Goal: Task Accomplishment & Management: Use online tool/utility

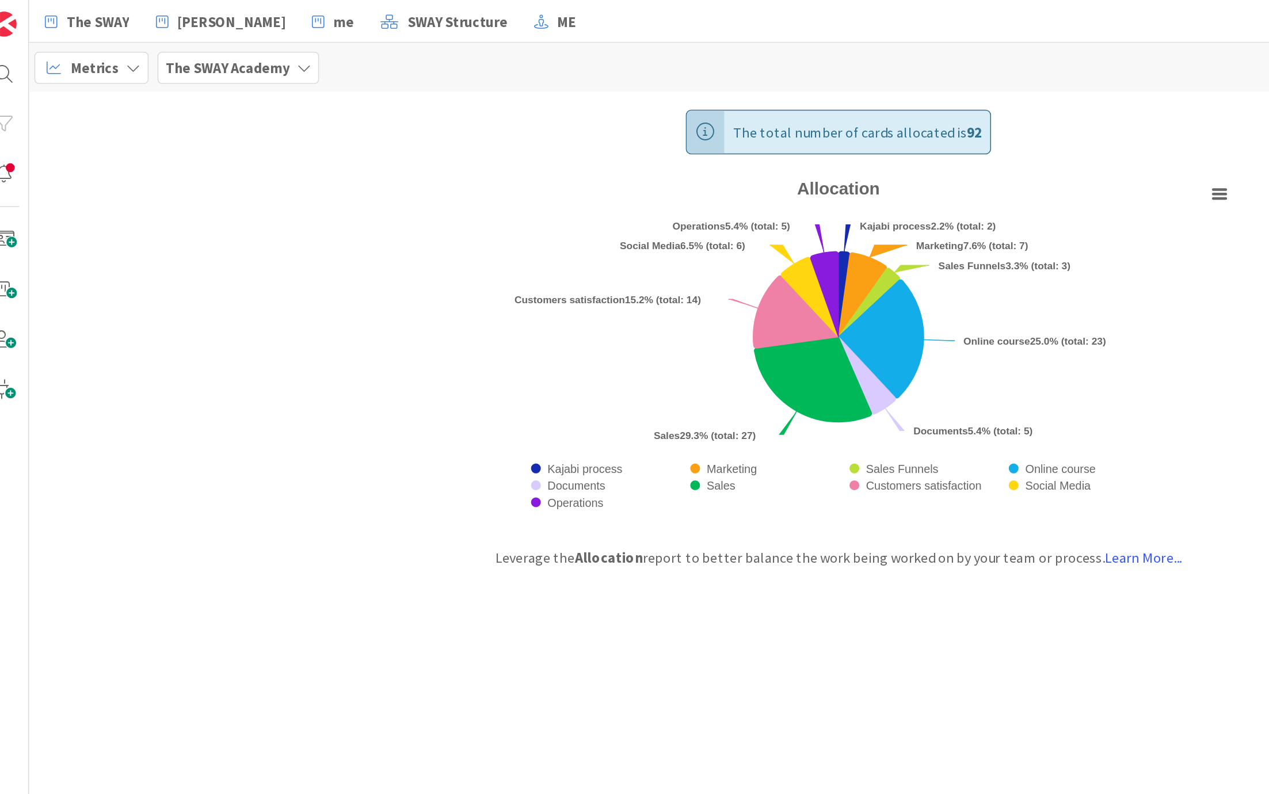
click at [181, 136] on div "The total number of cards allocated is 92 Created with Highcharts 11.4.3 Chart …" at bounding box center [651, 426] width 1238 height 735
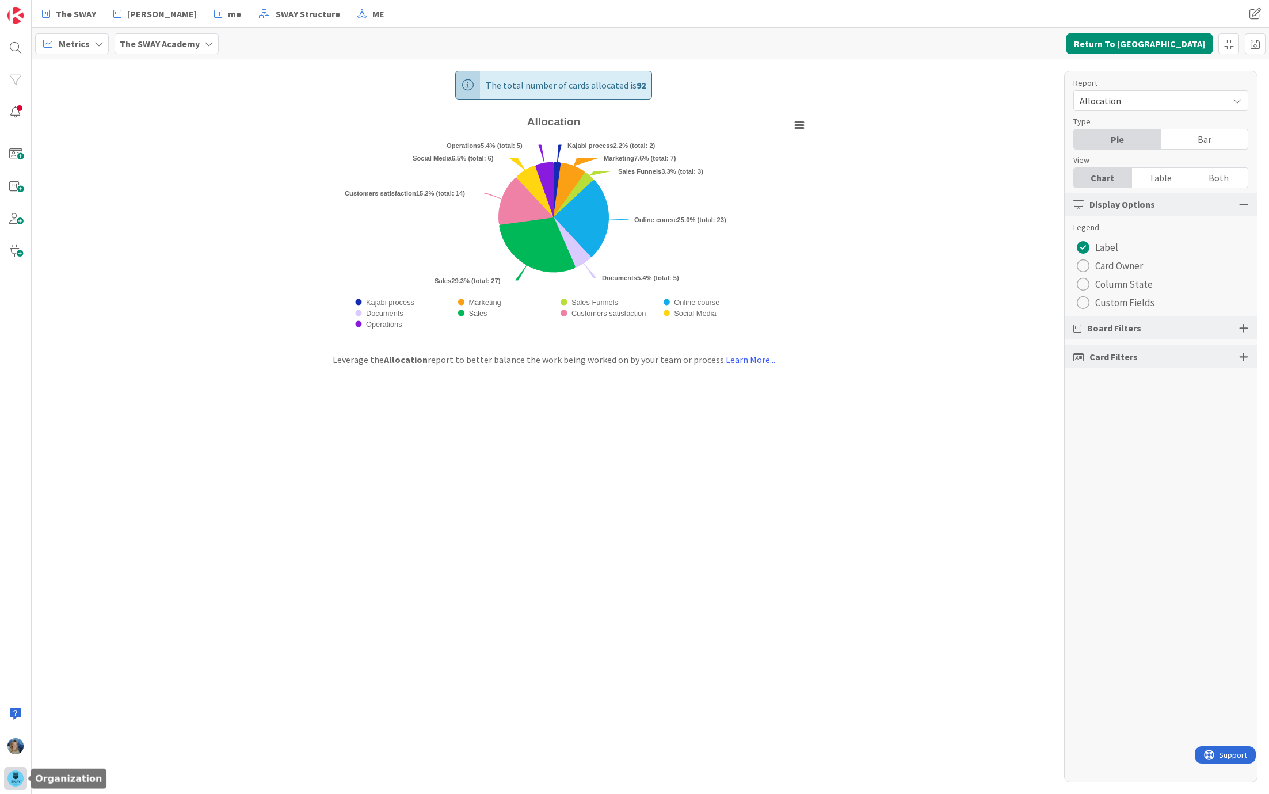
click at [13, 780] on img at bounding box center [15, 779] width 16 height 16
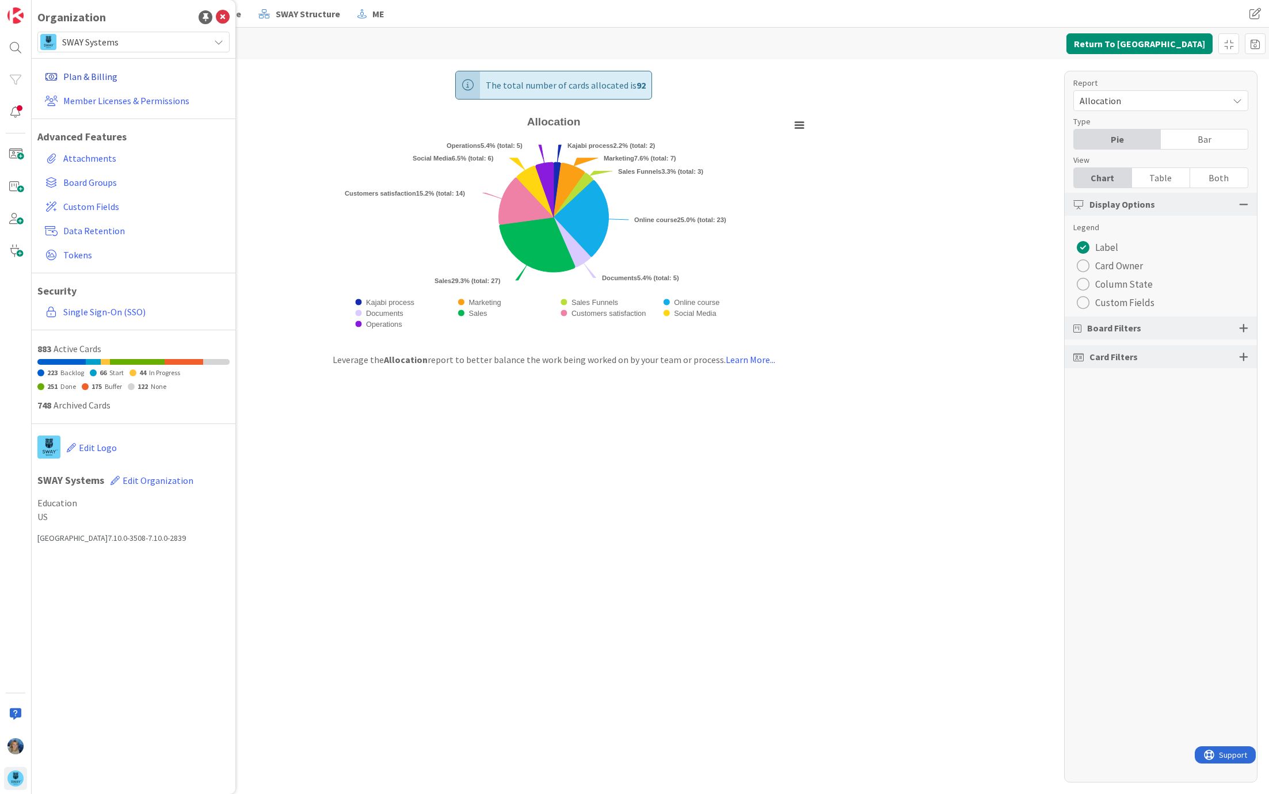
click at [111, 78] on link "Plan & Billing" at bounding box center [134, 76] width 189 height 21
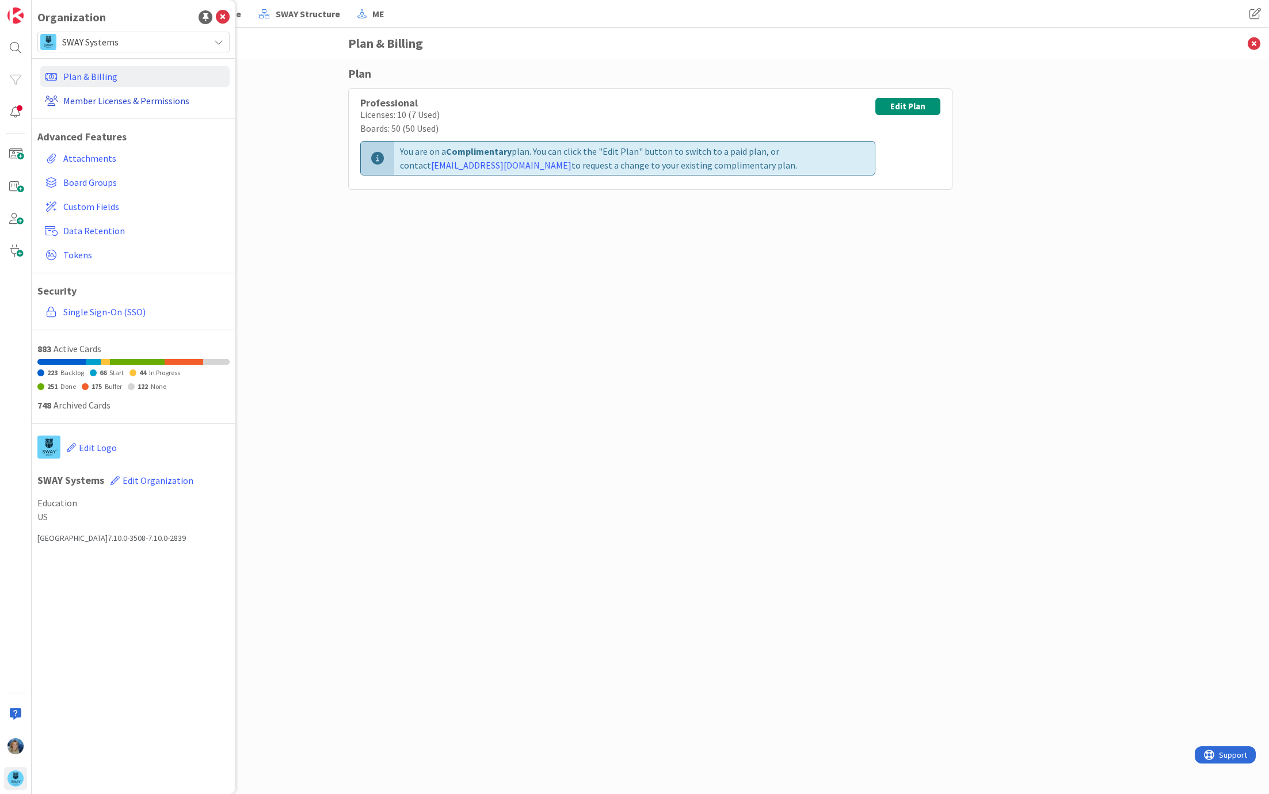
click at [115, 100] on link "Member Licenses & Permissions" at bounding box center [134, 100] width 189 height 21
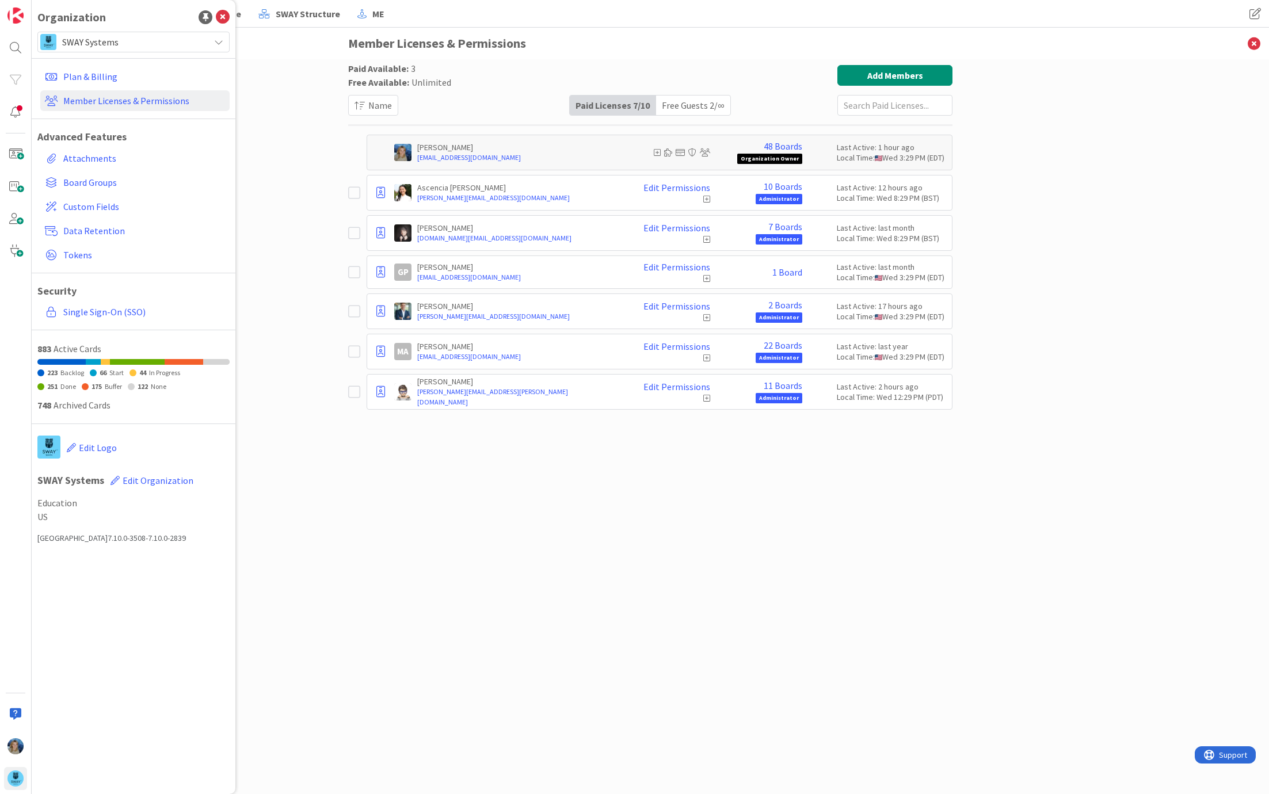
click at [117, 41] on span "SWAY Systems" at bounding box center [133, 42] width 142 height 16
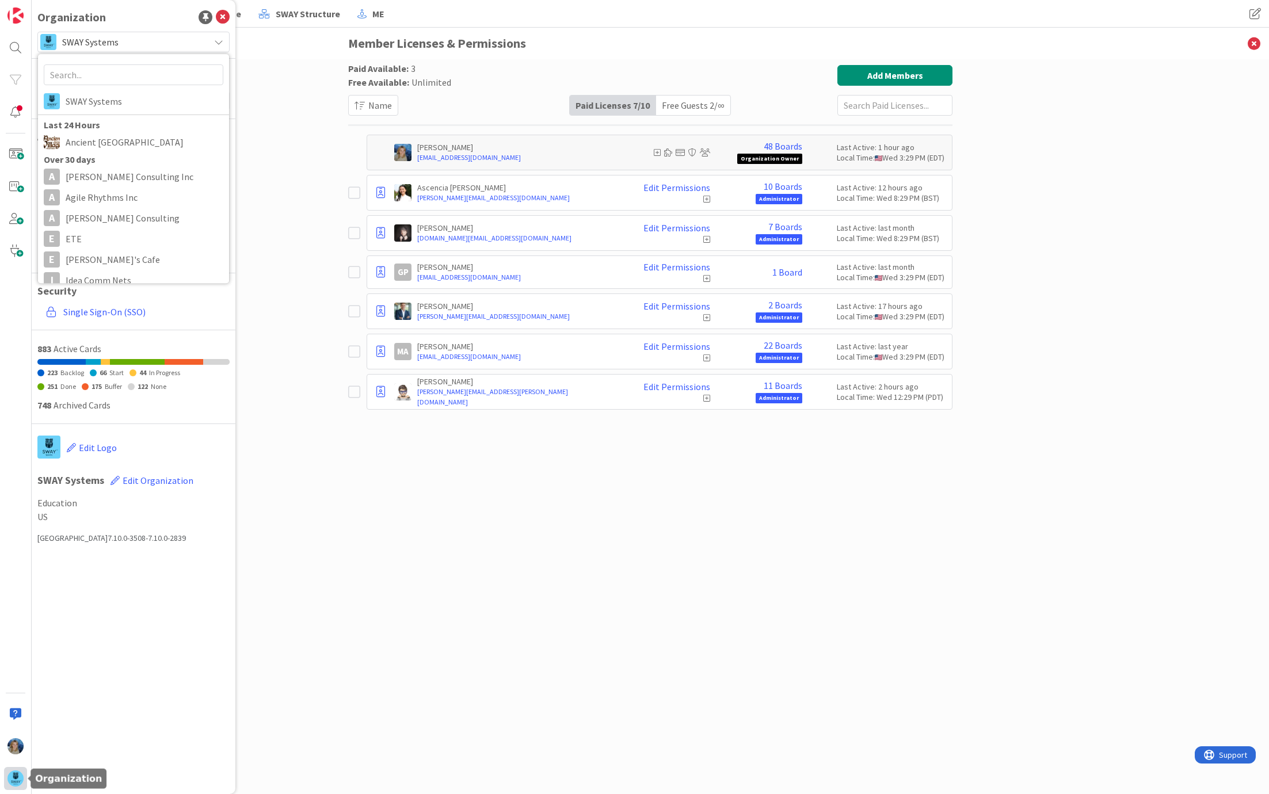
click at [14, 774] on img at bounding box center [15, 779] width 16 height 16
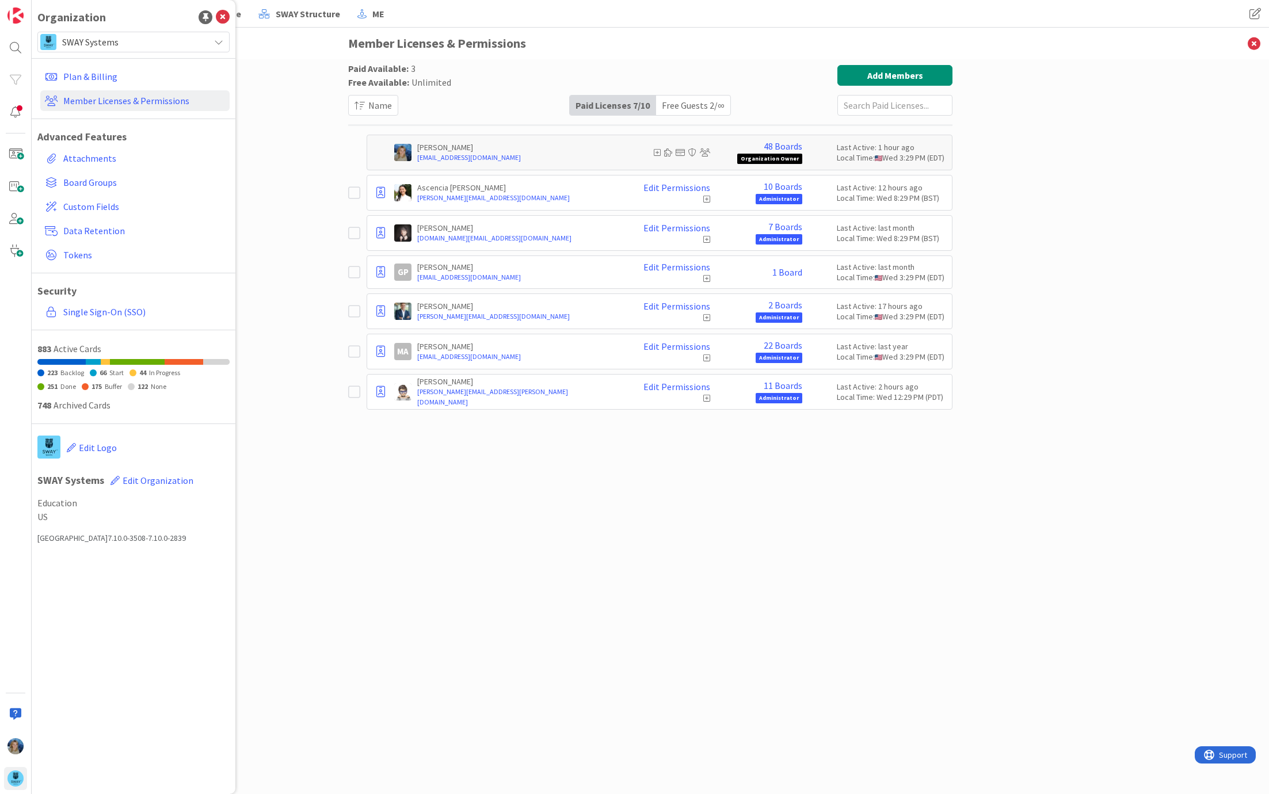
click at [124, 44] on span "SWAY Systems" at bounding box center [133, 42] width 142 height 16
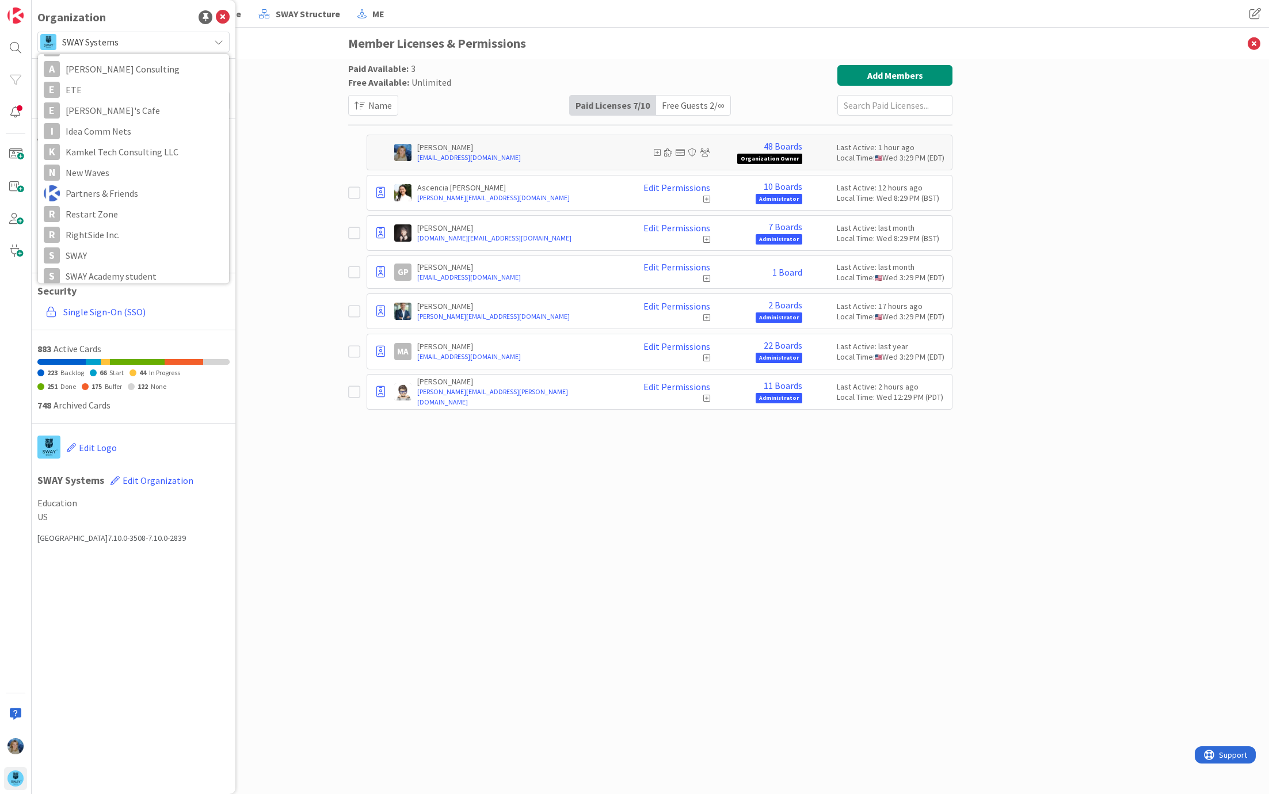
scroll to position [136, 0]
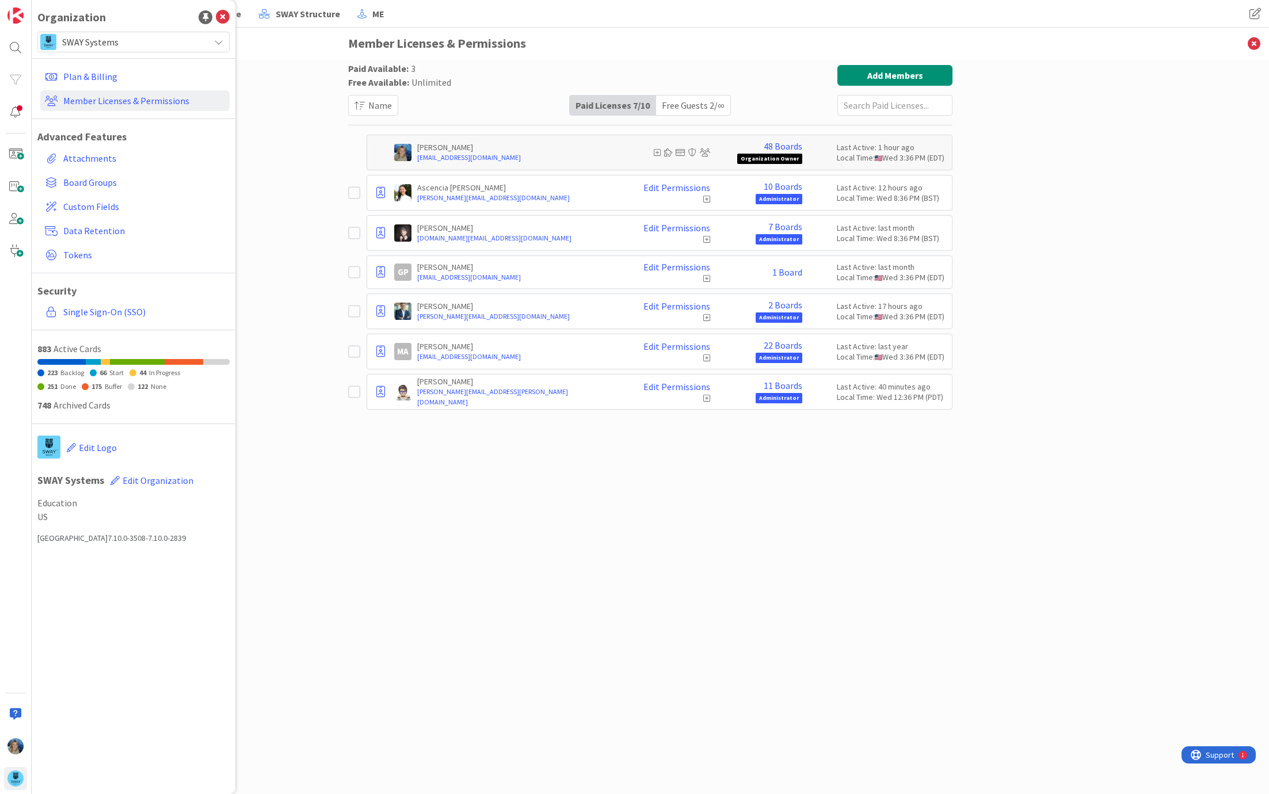
click at [192, 42] on span "SWAY Systems" at bounding box center [133, 42] width 142 height 16
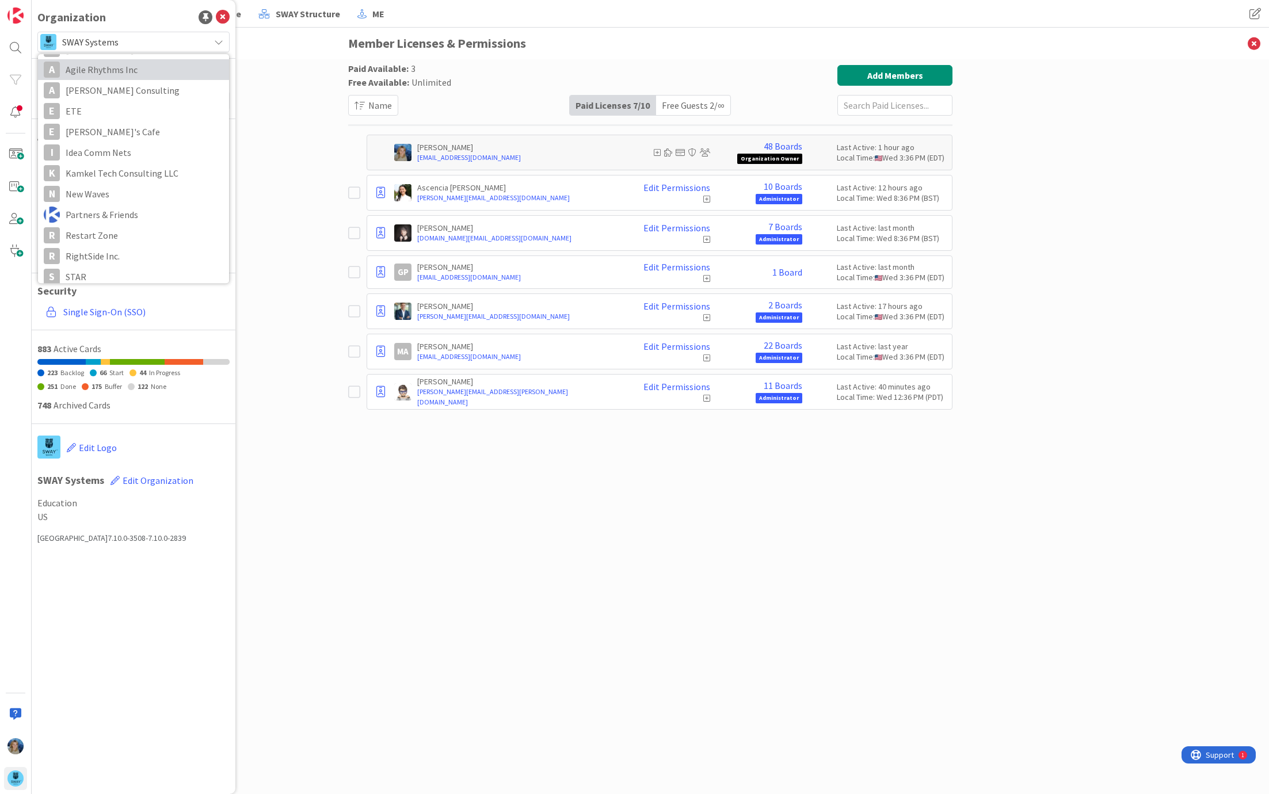
scroll to position [140, 0]
click at [131, 258] on span "STAR" at bounding box center [145, 264] width 158 height 17
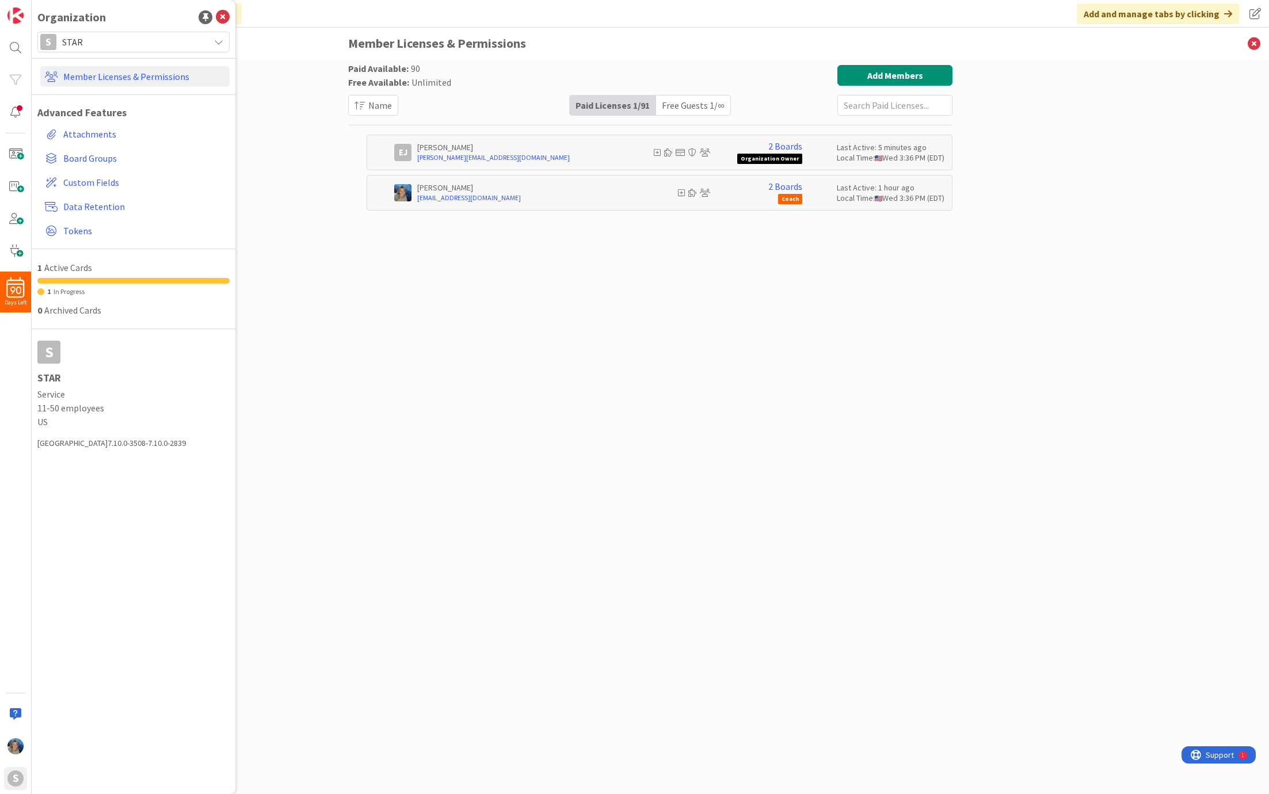
click at [1078, 99] on div "Paid Available: 90 Free Available: Unlimited Name Paid Licenses 1 / 91 Free Gue…" at bounding box center [651, 426] width 1238 height 735
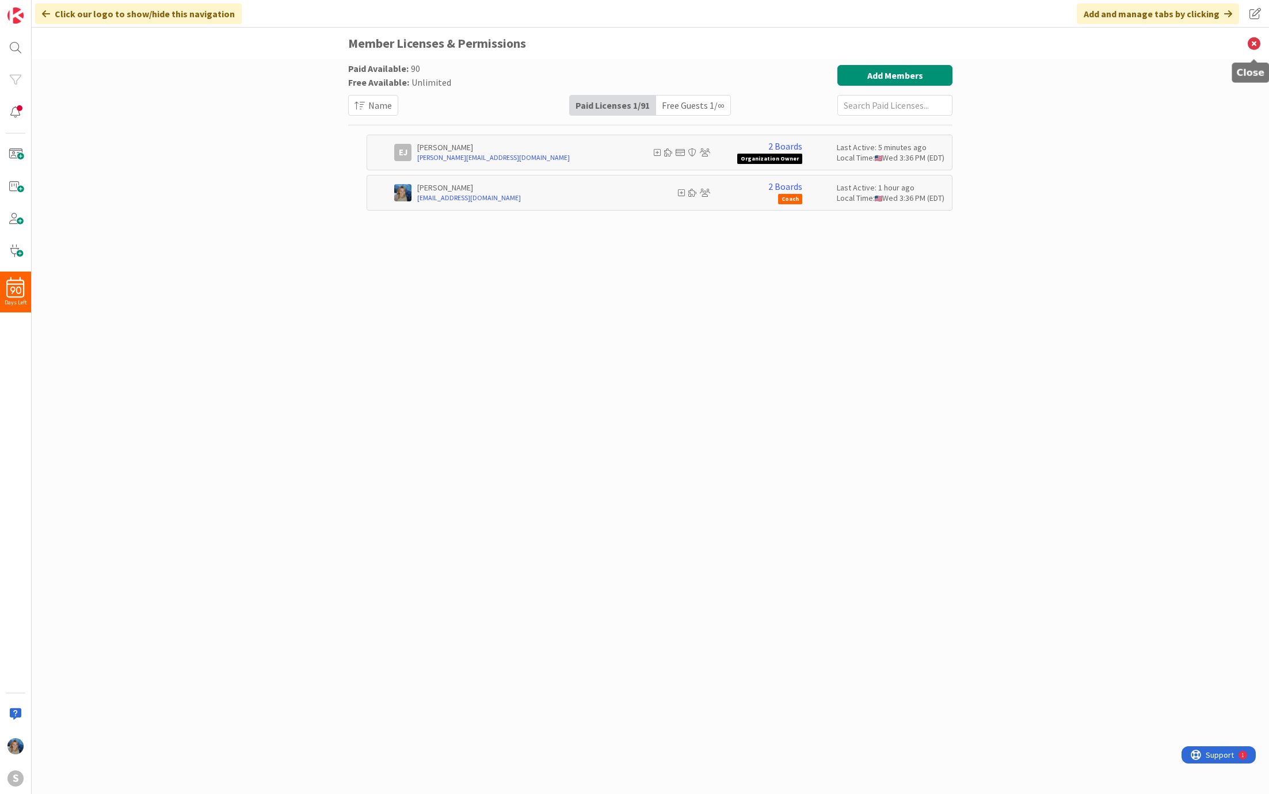
click at [1260, 41] on icon at bounding box center [1254, 44] width 30 height 32
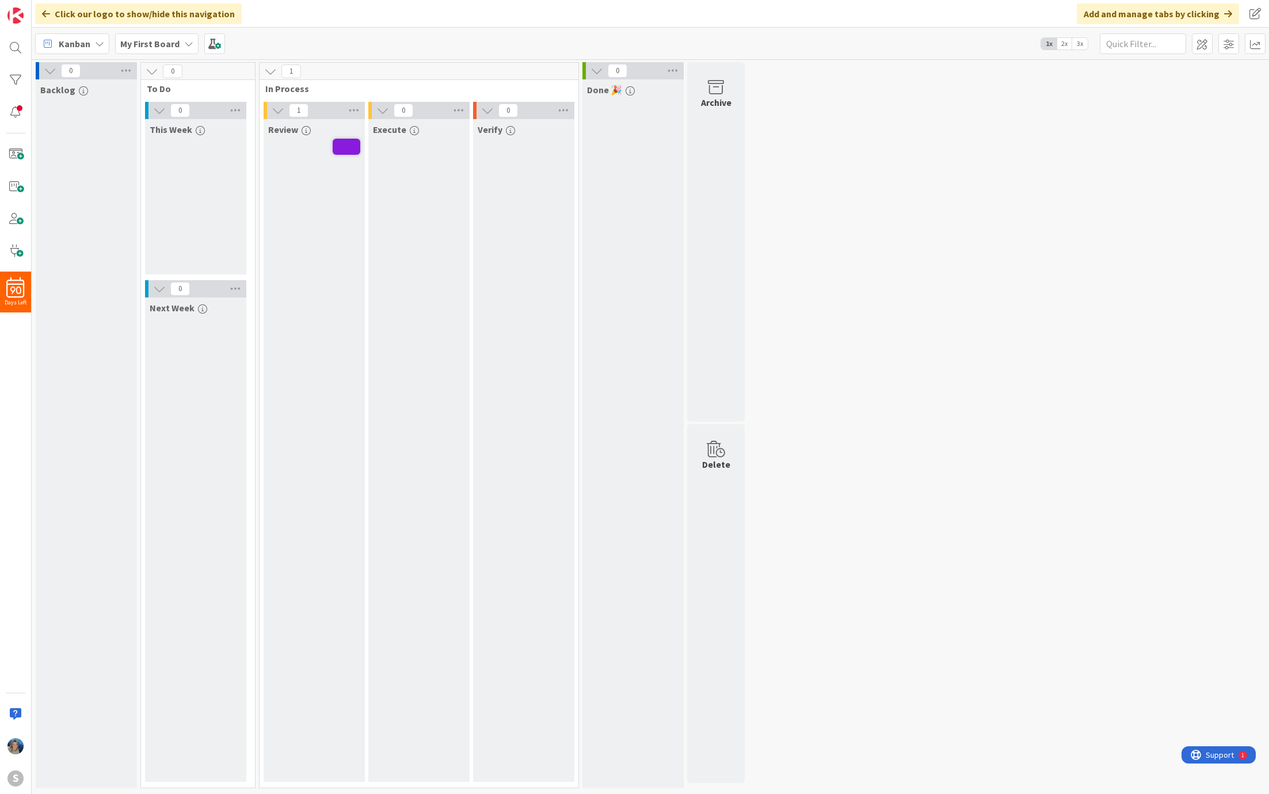
click at [184, 44] on icon at bounding box center [188, 43] width 9 height 9
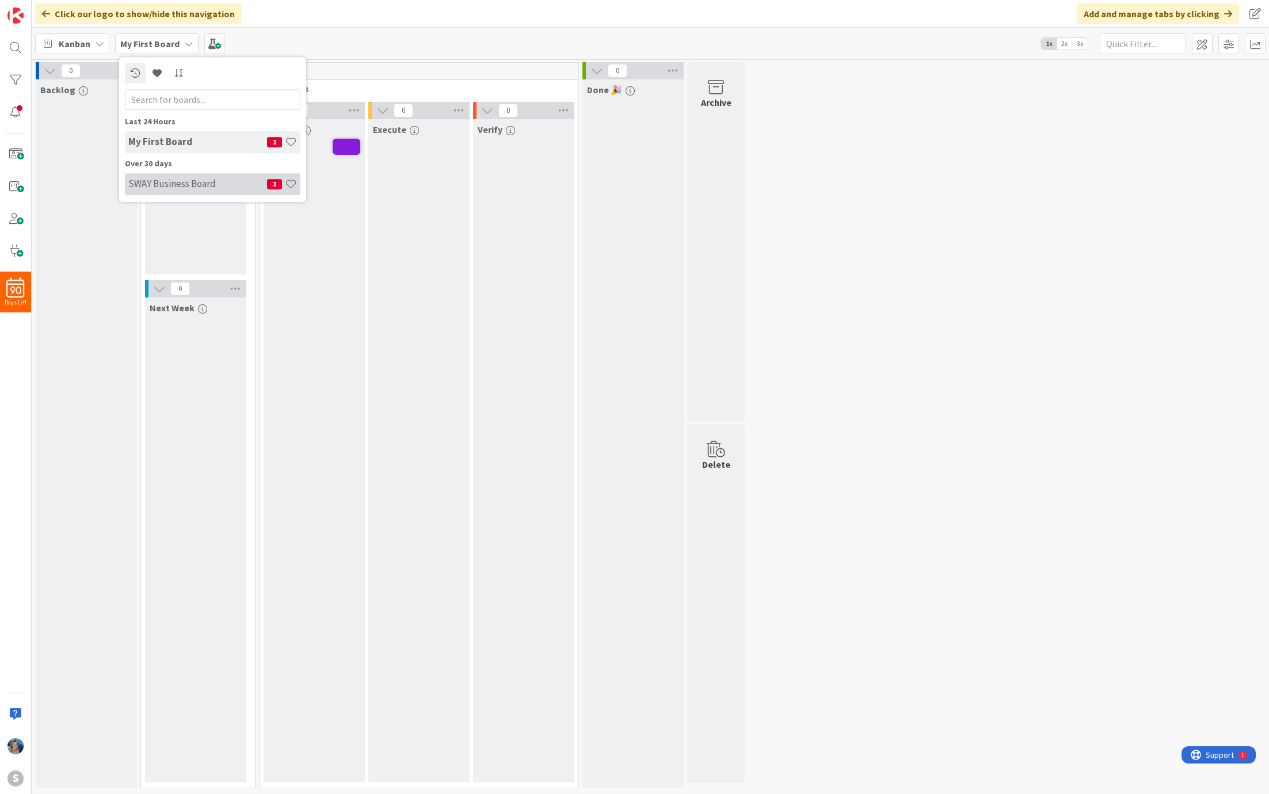
click at [180, 178] on h4 "SWAY Business Board" at bounding box center [197, 184] width 139 height 12
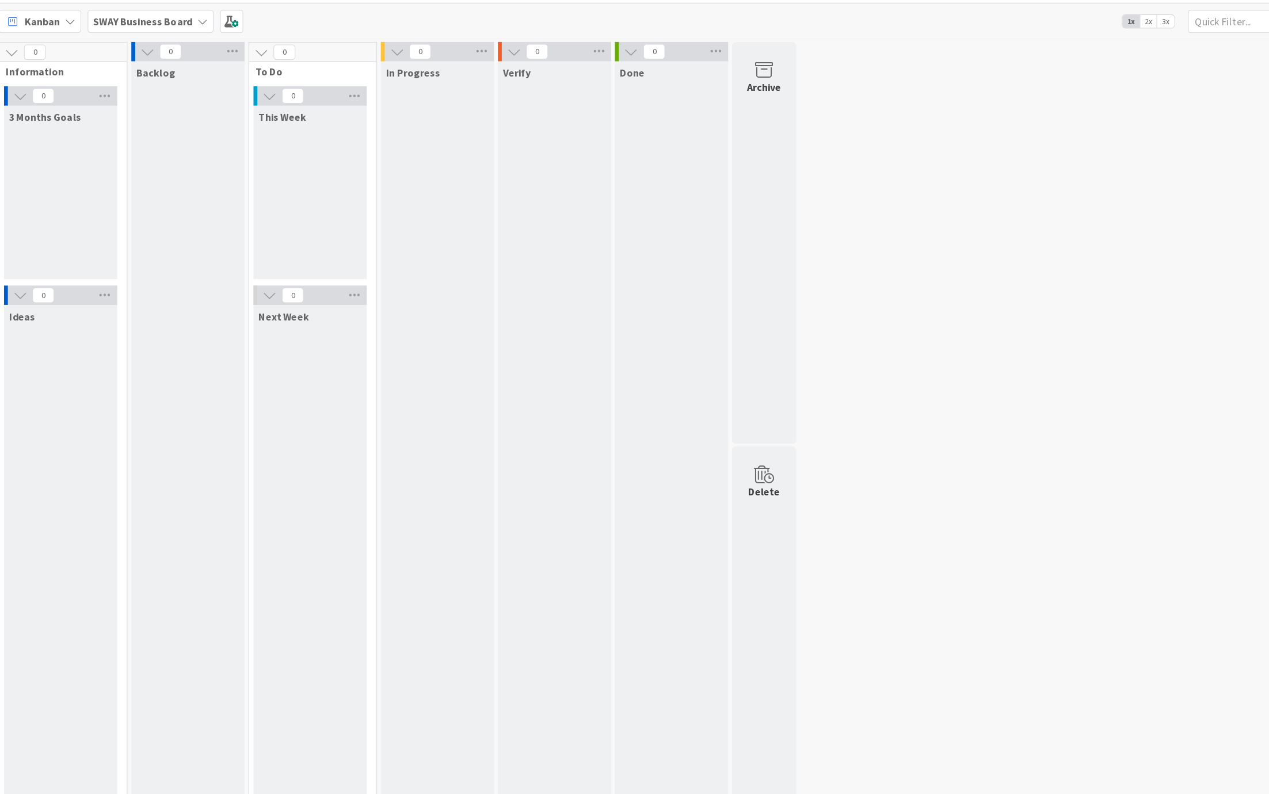
click at [1069, 41] on span "2x" at bounding box center [1065, 44] width 16 height 12
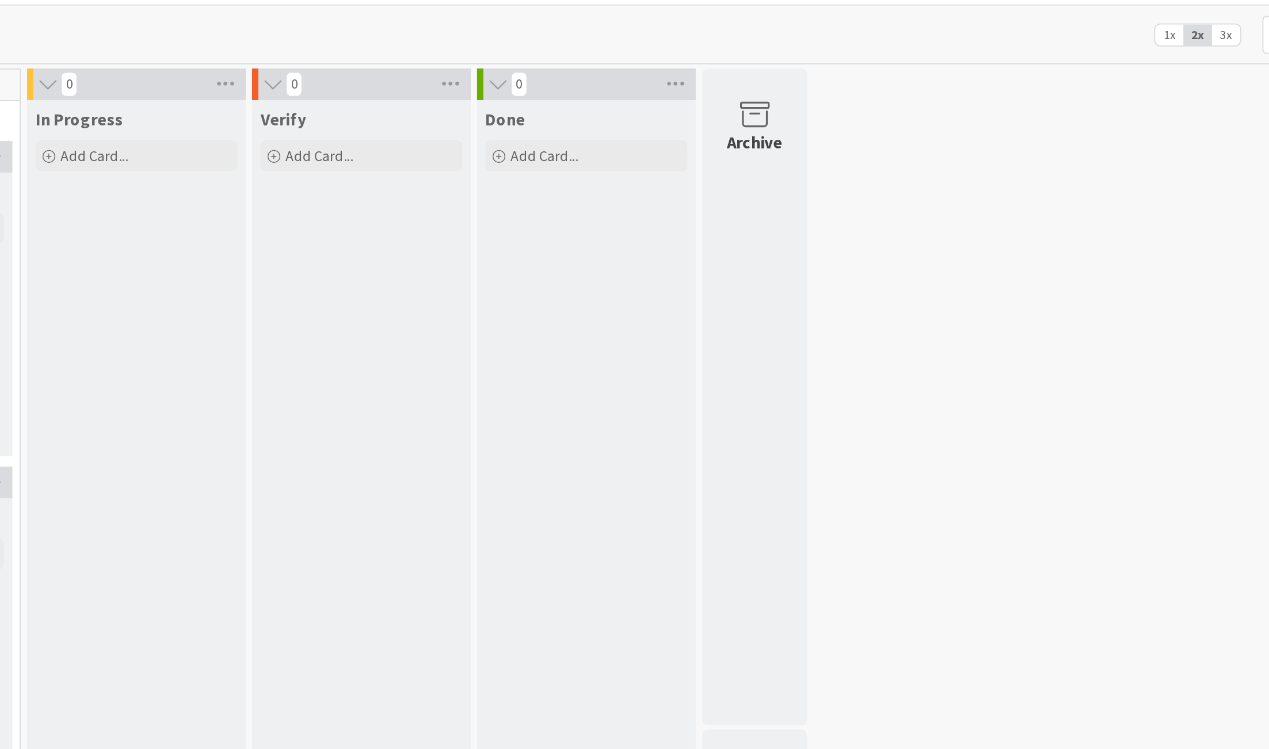
click at [1083, 43] on span "3x" at bounding box center [1080, 44] width 16 height 12
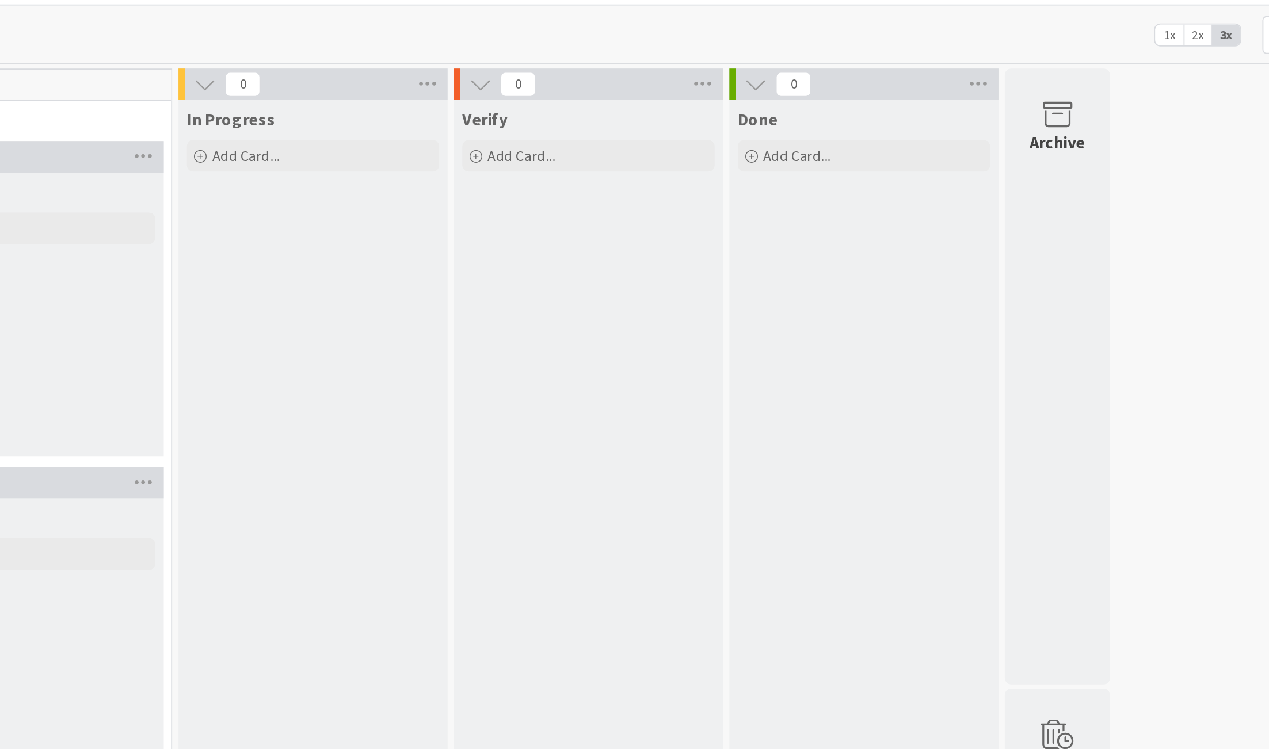
click at [1065, 46] on span "2x" at bounding box center [1065, 44] width 16 height 12
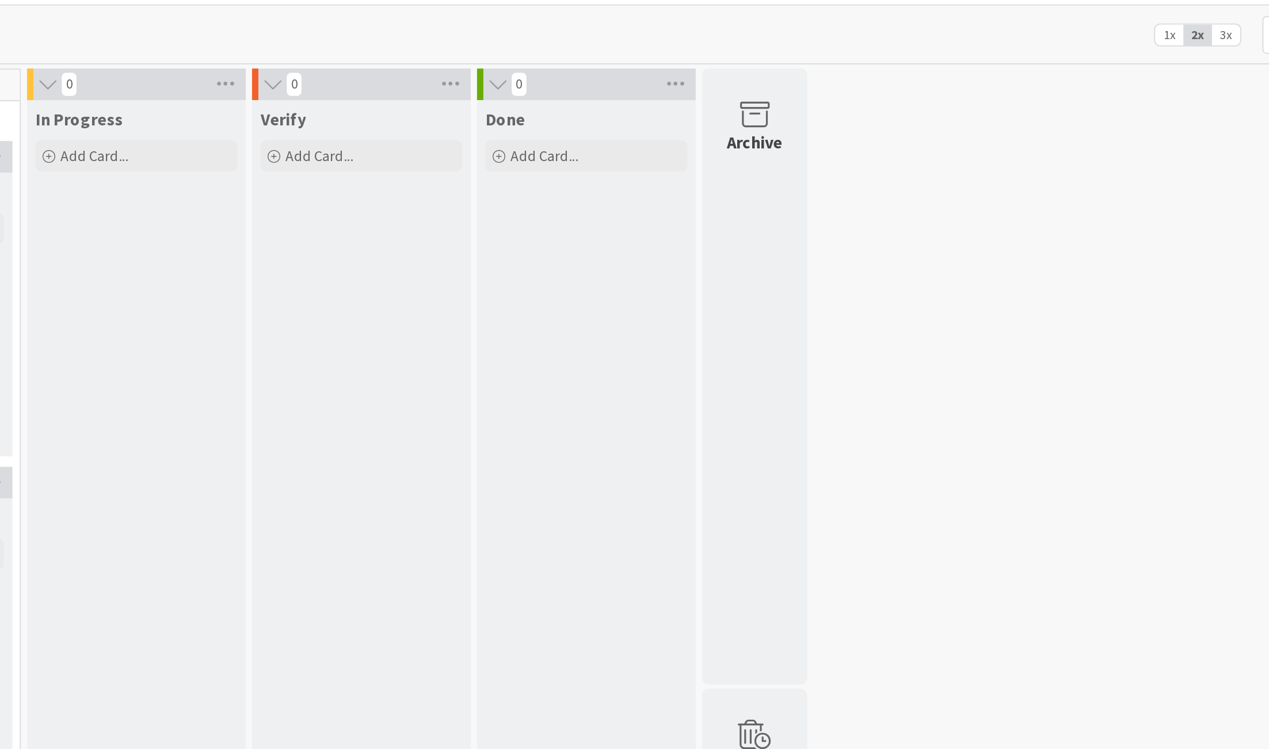
click at [1049, 46] on span "1x" at bounding box center [1049, 44] width 16 height 12
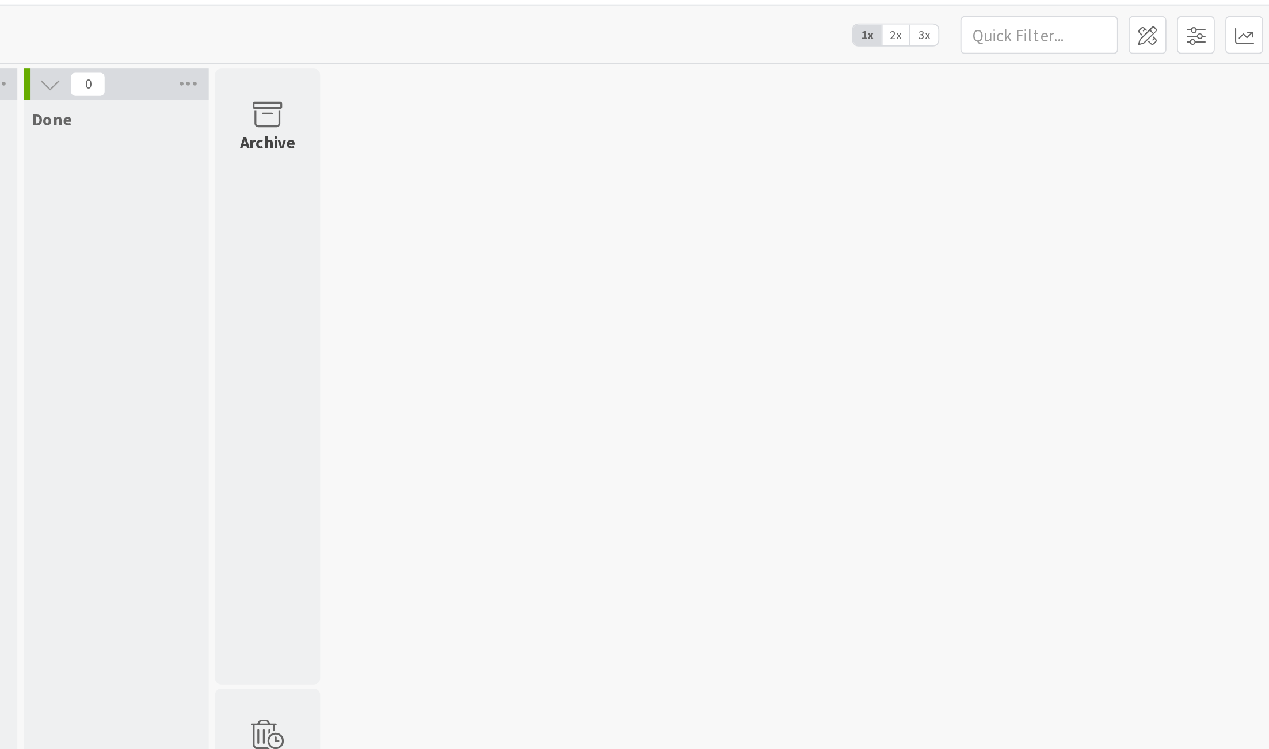
click at [1065, 43] on span "2x" at bounding box center [1065, 44] width 16 height 12
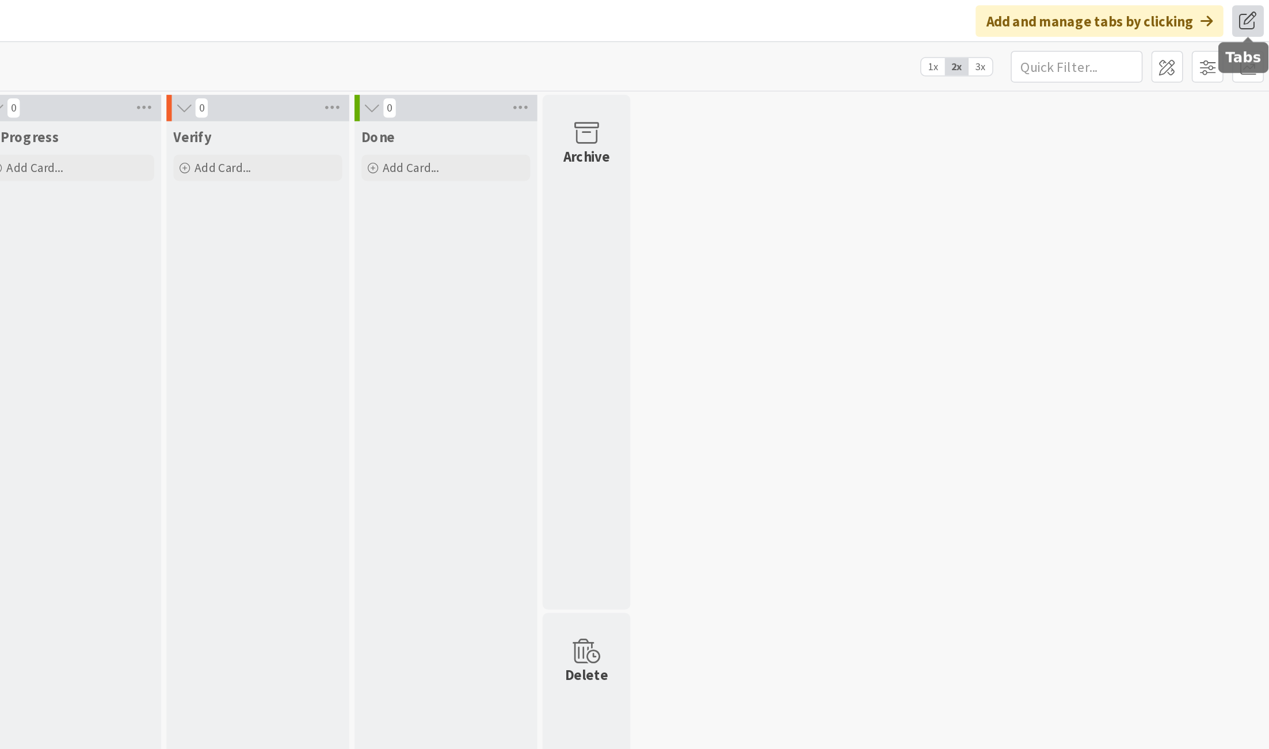
click at [1255, 11] on span at bounding box center [1255, 13] width 21 height 21
click at [1059, 216] on div "0 Information 0 3 Months Goals Add Card... 0 Ideas Add Card... 0 Backlog Add Ca…" at bounding box center [650, 405] width 1233 height 687
click at [1201, 41] on span at bounding box center [1202, 43] width 21 height 21
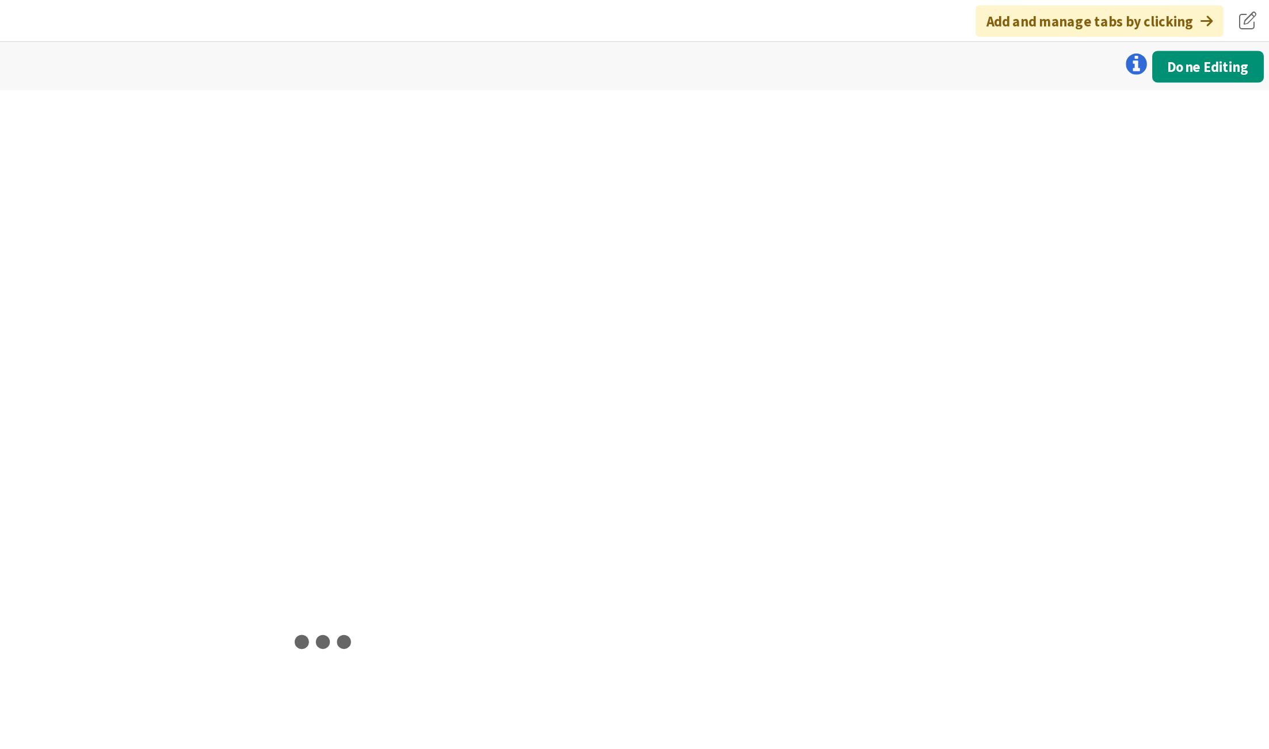
type input "SWAY Business Board"
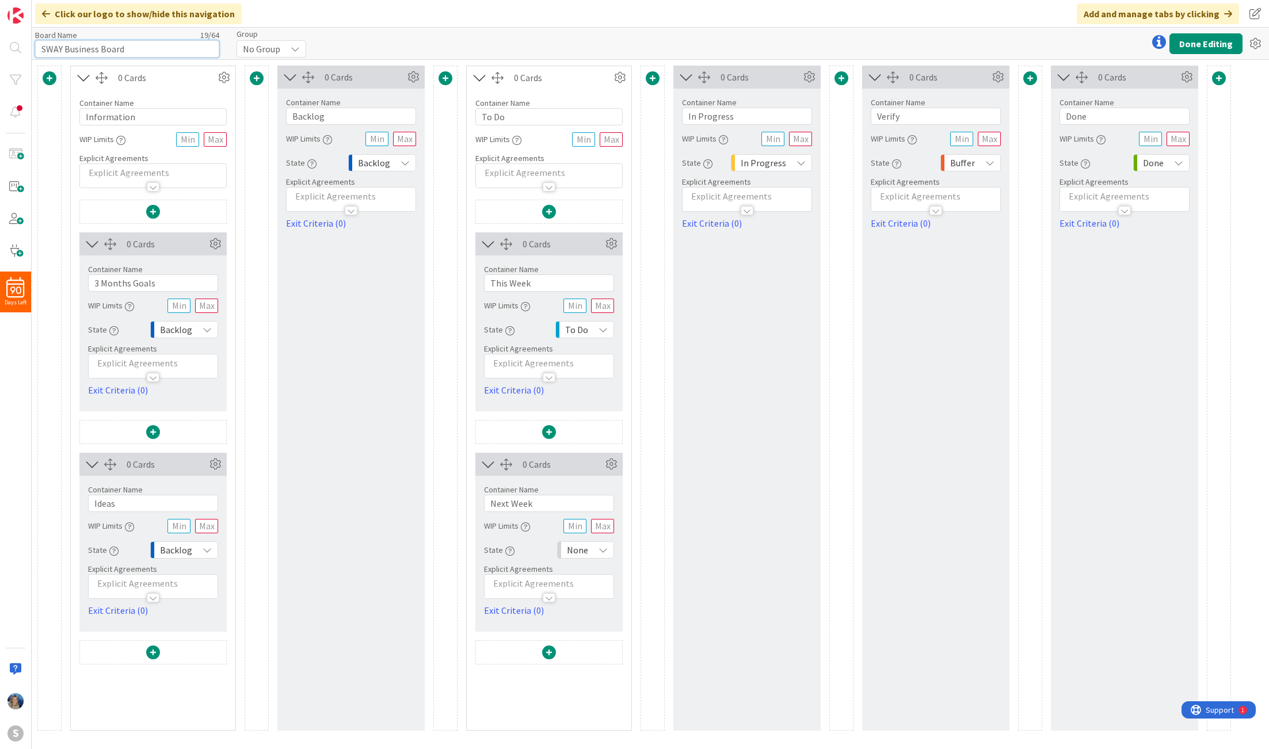
click at [163, 44] on input "SWAY Business Board" at bounding box center [127, 48] width 184 height 17
drag, startPoint x: 163, startPoint y: 44, endPoint x: 18, endPoint y: 41, distance: 145.1
click at [18, 41] on div "90 Days Left S Click our logo to show/hide this navigation Add and manage tabs …" at bounding box center [634, 374] width 1269 height 749
click at [1198, 40] on button "Done Editing" at bounding box center [1206, 43] width 73 height 21
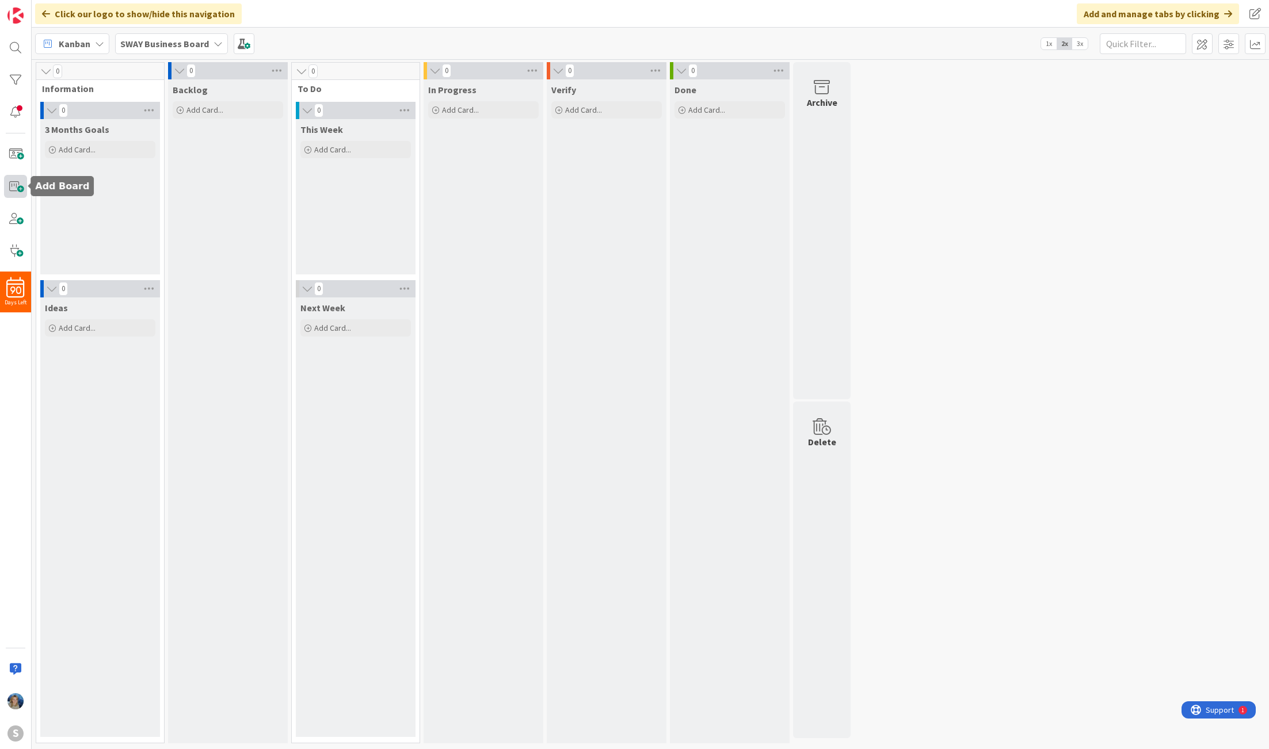
click at [18, 185] on span at bounding box center [15, 186] width 23 height 23
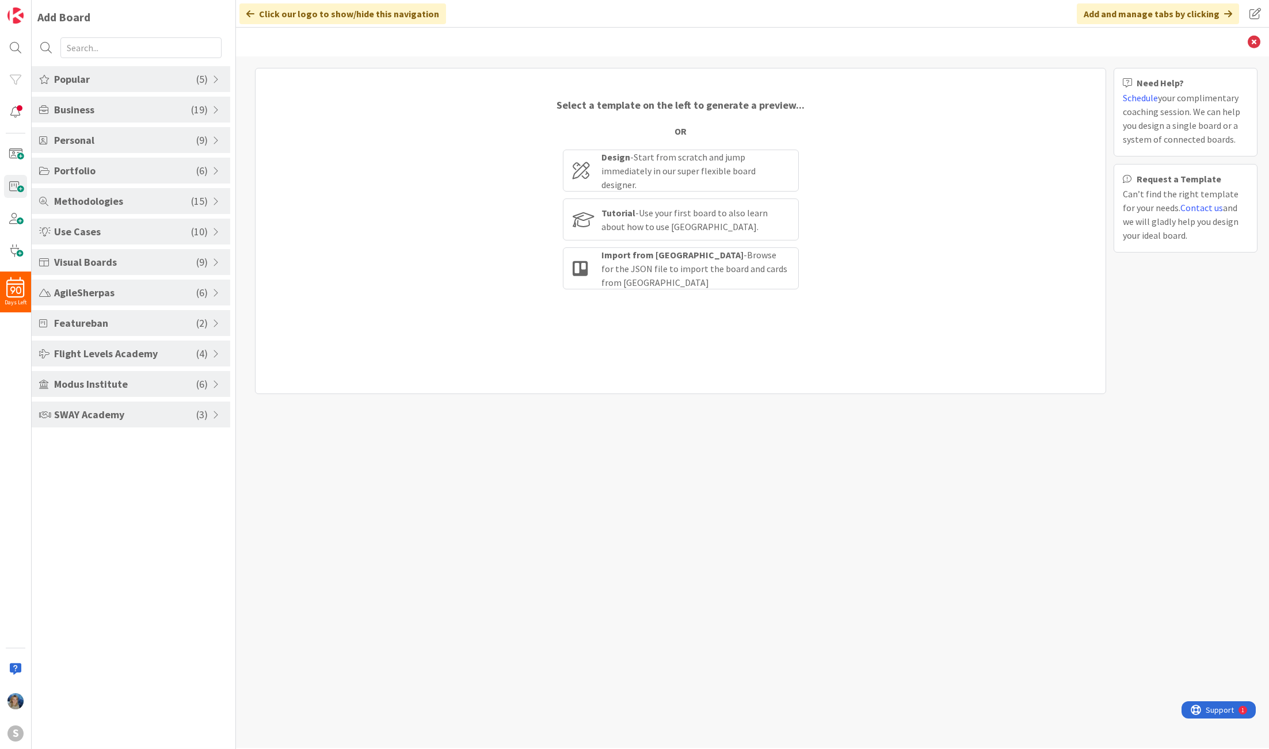
click at [208, 415] on div "SWAY Academy ( 3 )" at bounding box center [131, 415] width 199 height 26
click at [1255, 37] on icon at bounding box center [1254, 42] width 13 height 13
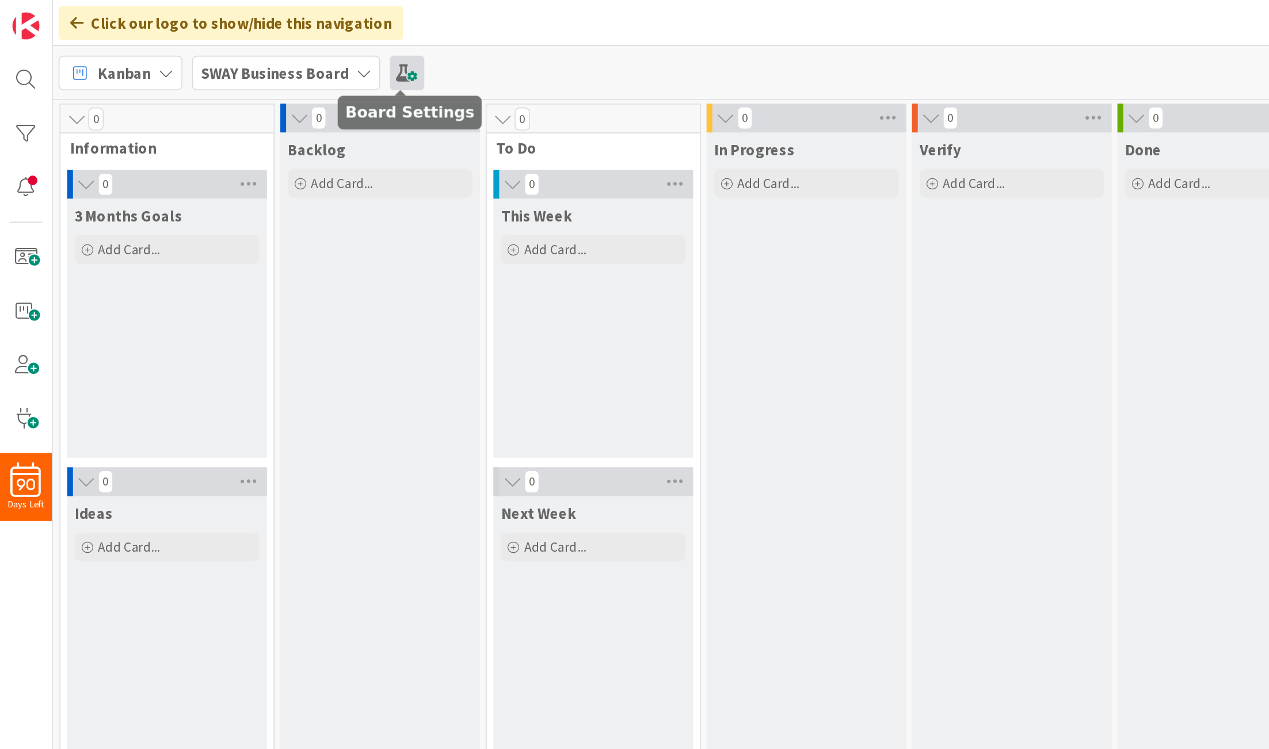
click at [239, 43] on span at bounding box center [244, 43] width 21 height 21
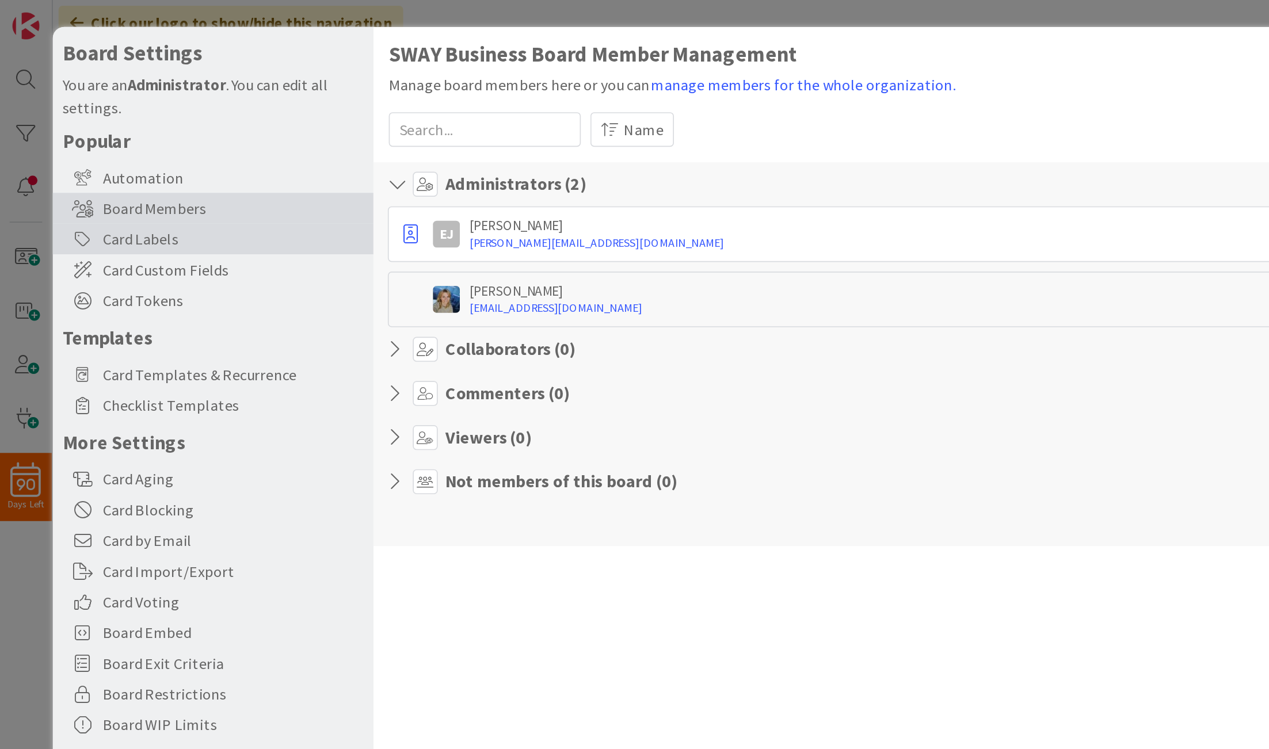
click at [148, 143] on div "Card Labels" at bounding box center [128, 143] width 192 height 18
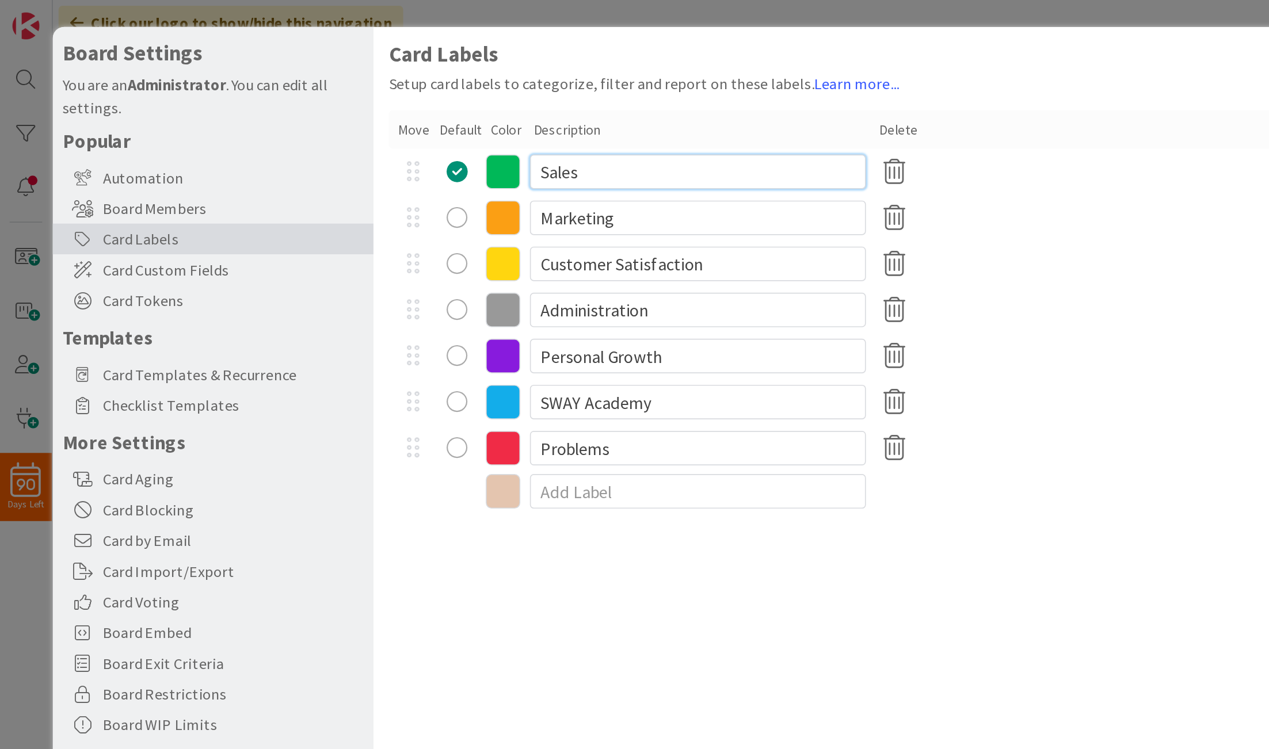
drag, startPoint x: 349, startPoint y: 102, endPoint x: 322, endPoint y: 102, distance: 26.5
click at [323, 102] on input "Sales" at bounding box center [418, 103] width 201 height 21
click at [378, 126] on input "Marketing" at bounding box center [418, 130] width 201 height 21
click at [425, 159] on input "Customer Satisfaction" at bounding box center [418, 158] width 201 height 21
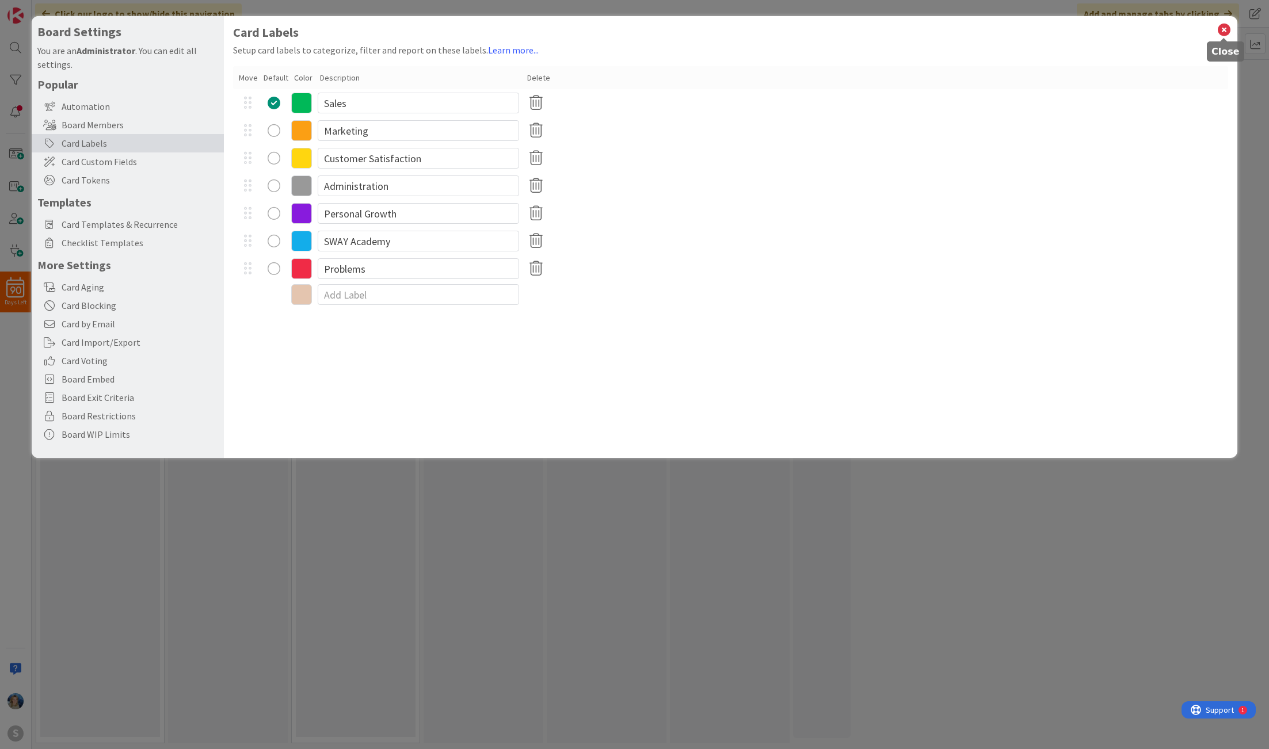
click at [1223, 25] on icon at bounding box center [1224, 30] width 15 height 16
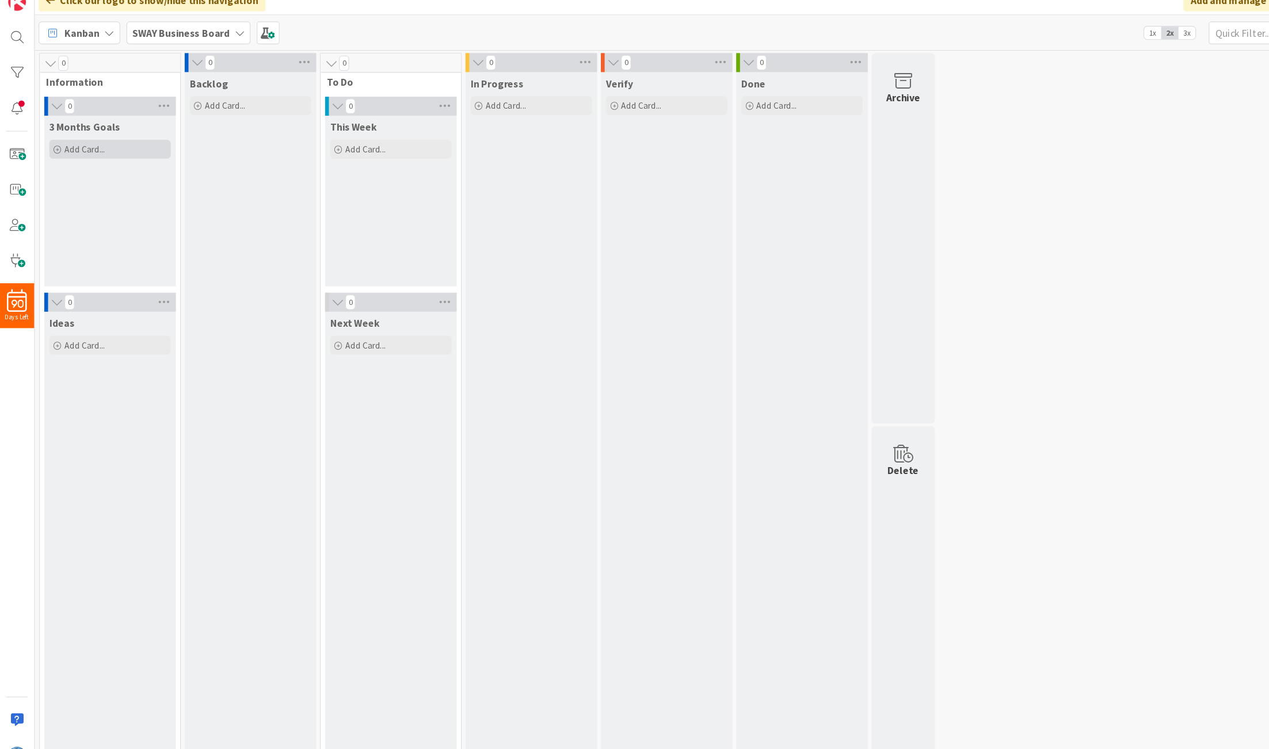
click at [77, 147] on span "Add Card..." at bounding box center [77, 149] width 37 height 10
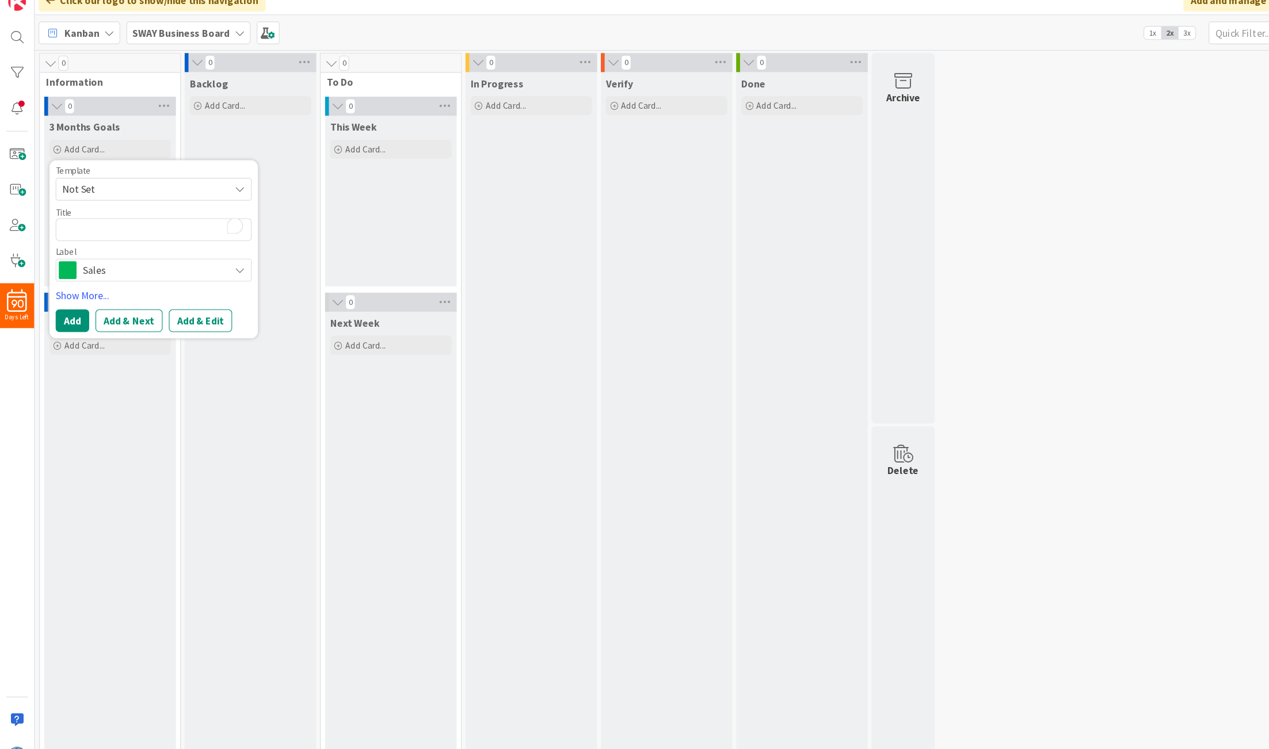
click at [113, 259] on span "Sales" at bounding box center [139, 260] width 128 height 16
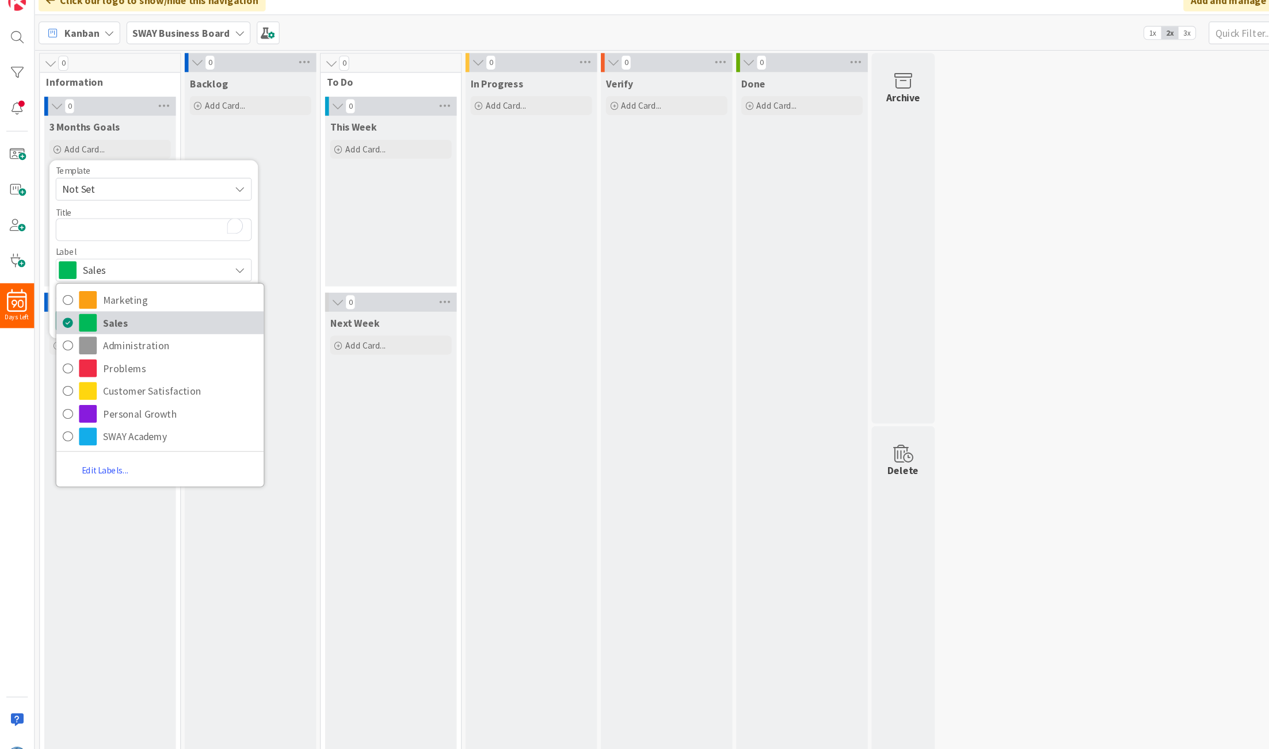
click at [105, 307] on span "Sales" at bounding box center [164, 307] width 140 height 17
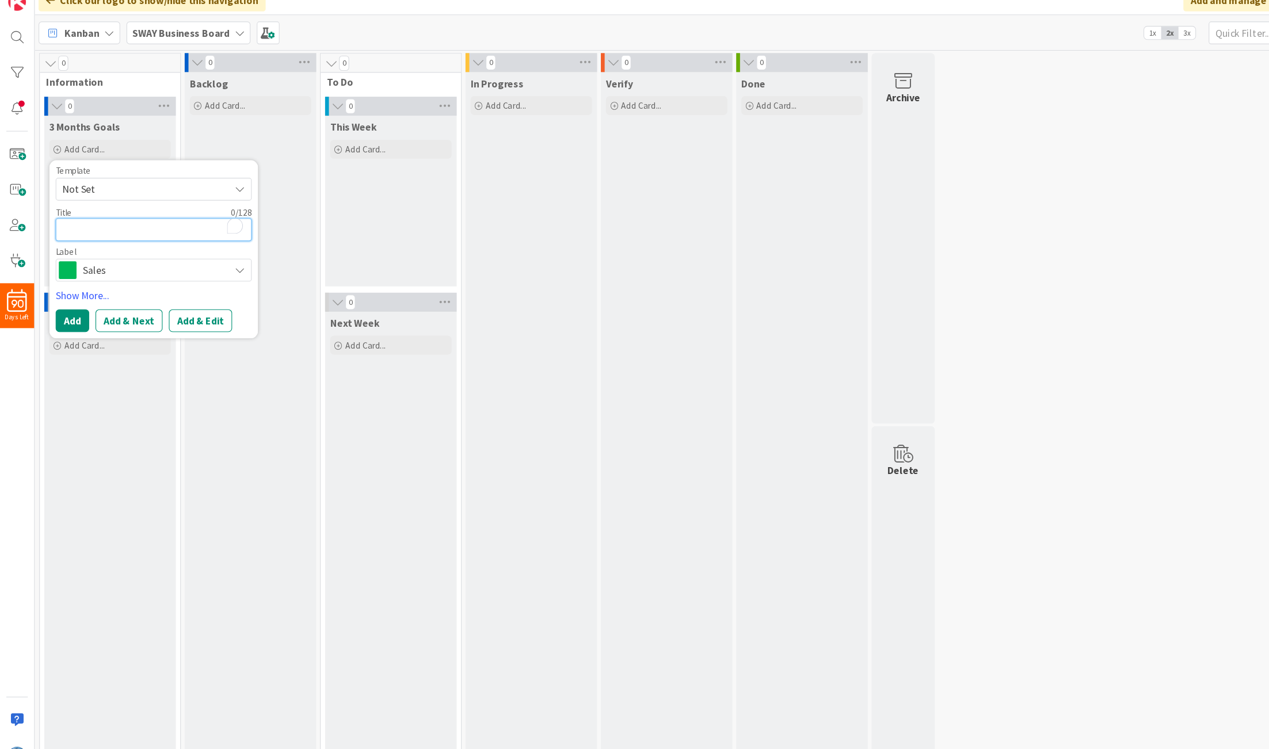
click at [88, 216] on textarea "To enrich screen reader interactions, please activate Accessibility in Grammarl…" at bounding box center [140, 222] width 178 height 21
click at [251, 132] on div "Backlog Add Card..." at bounding box center [228, 411] width 120 height 664
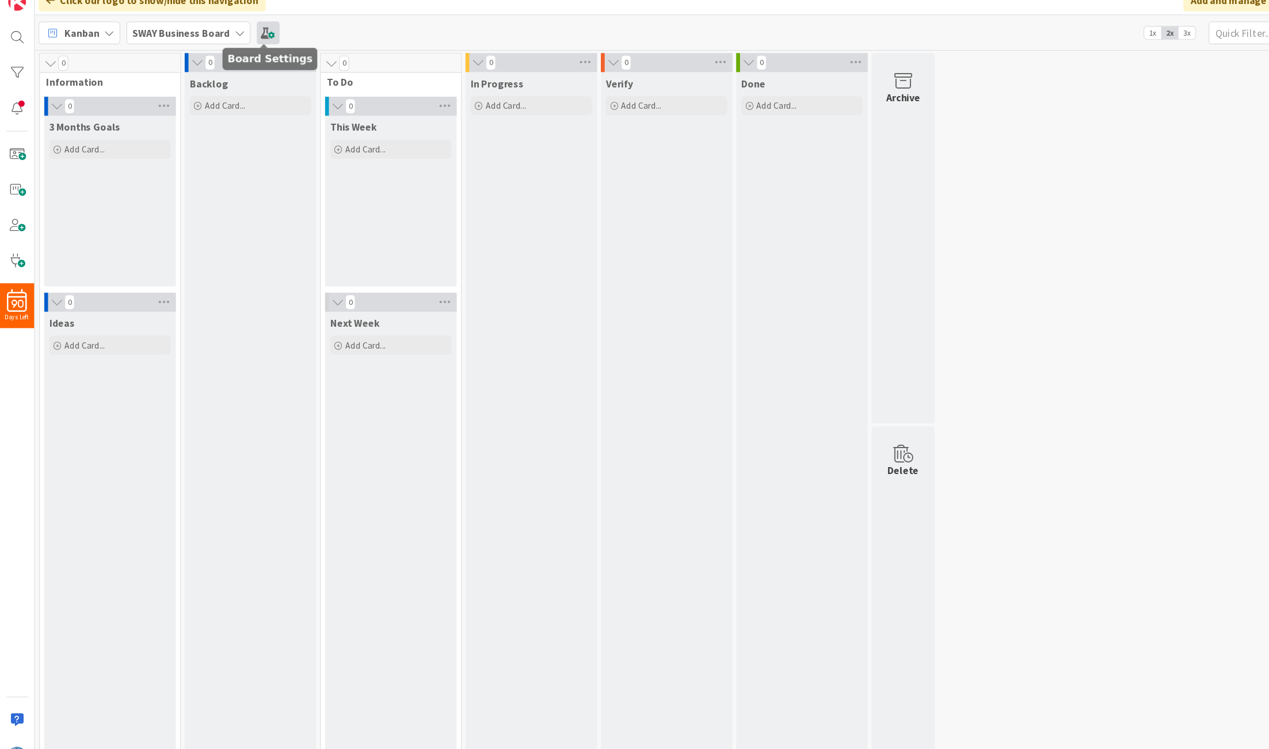
click at [240, 40] on span at bounding box center [244, 43] width 21 height 21
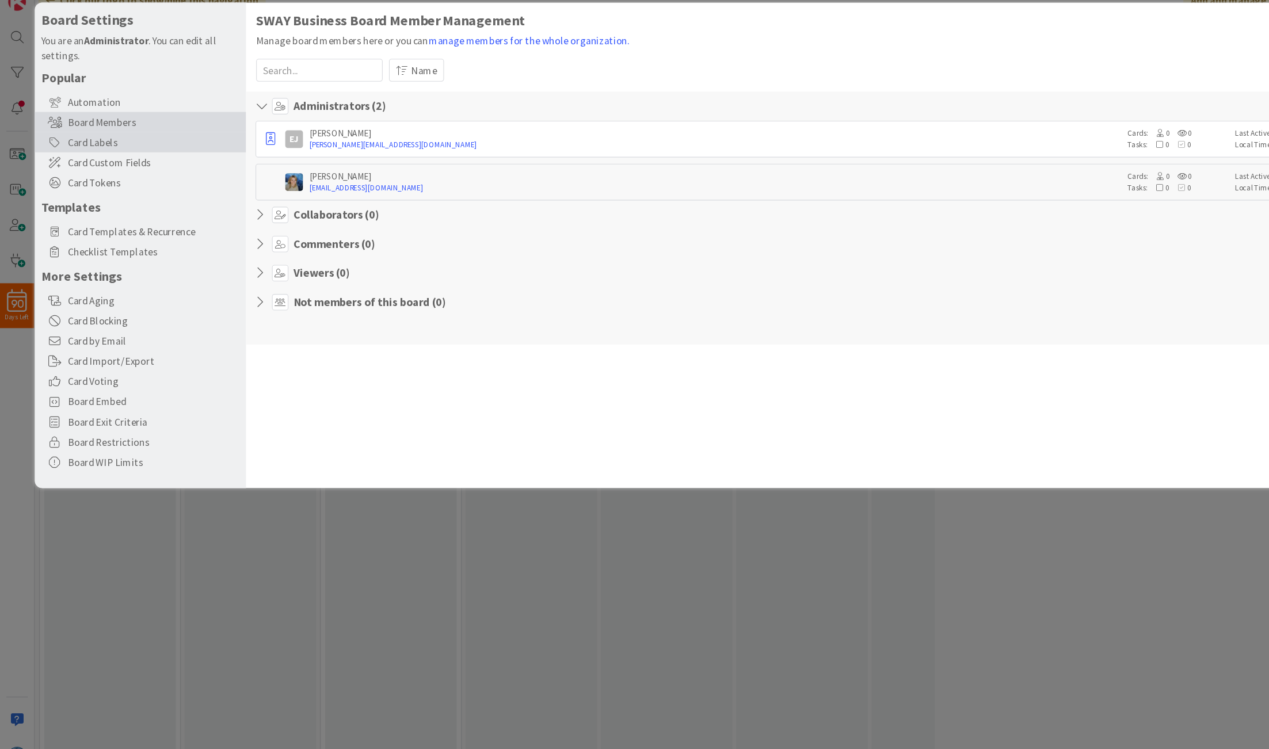
click at [87, 144] on div "Card Labels" at bounding box center [128, 143] width 192 height 18
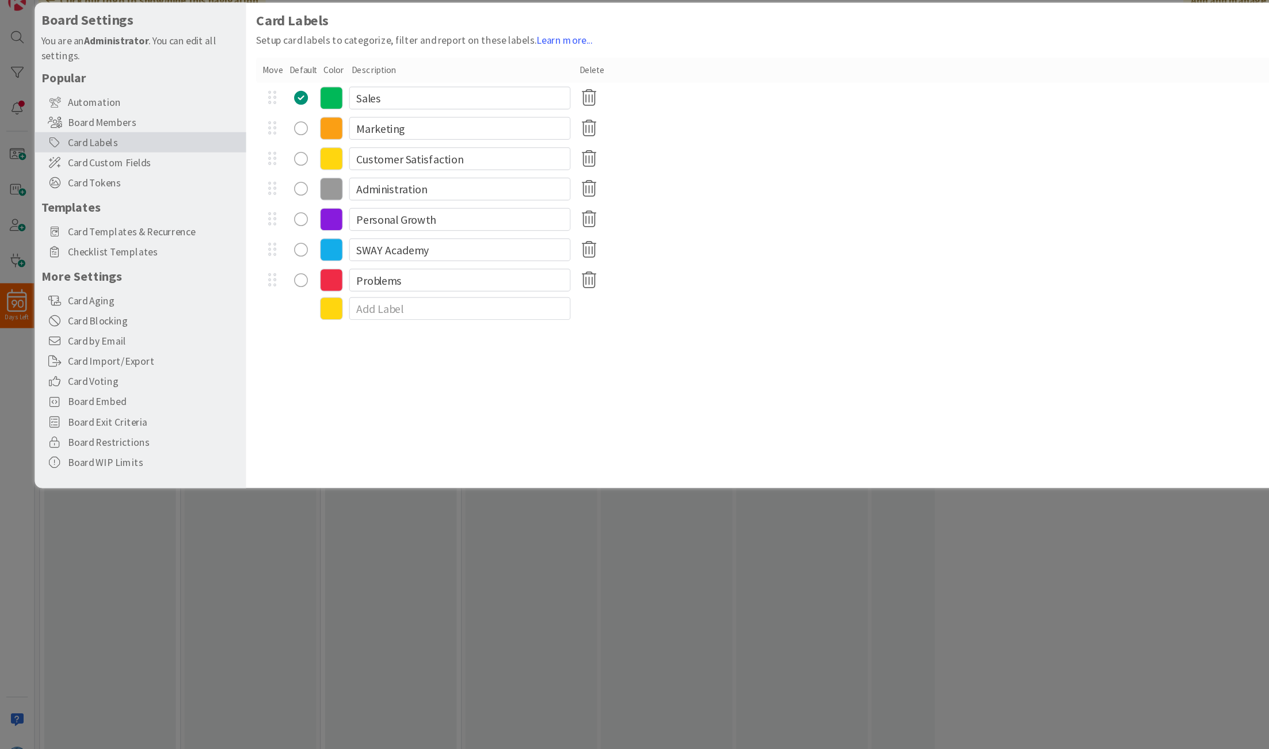
click at [238, 519] on div "Board Settings You are an Administrator . You can edit all settings. Popular Au…" at bounding box center [634, 374] width 1269 height 749
